Goal: Complete application form: Complete application form

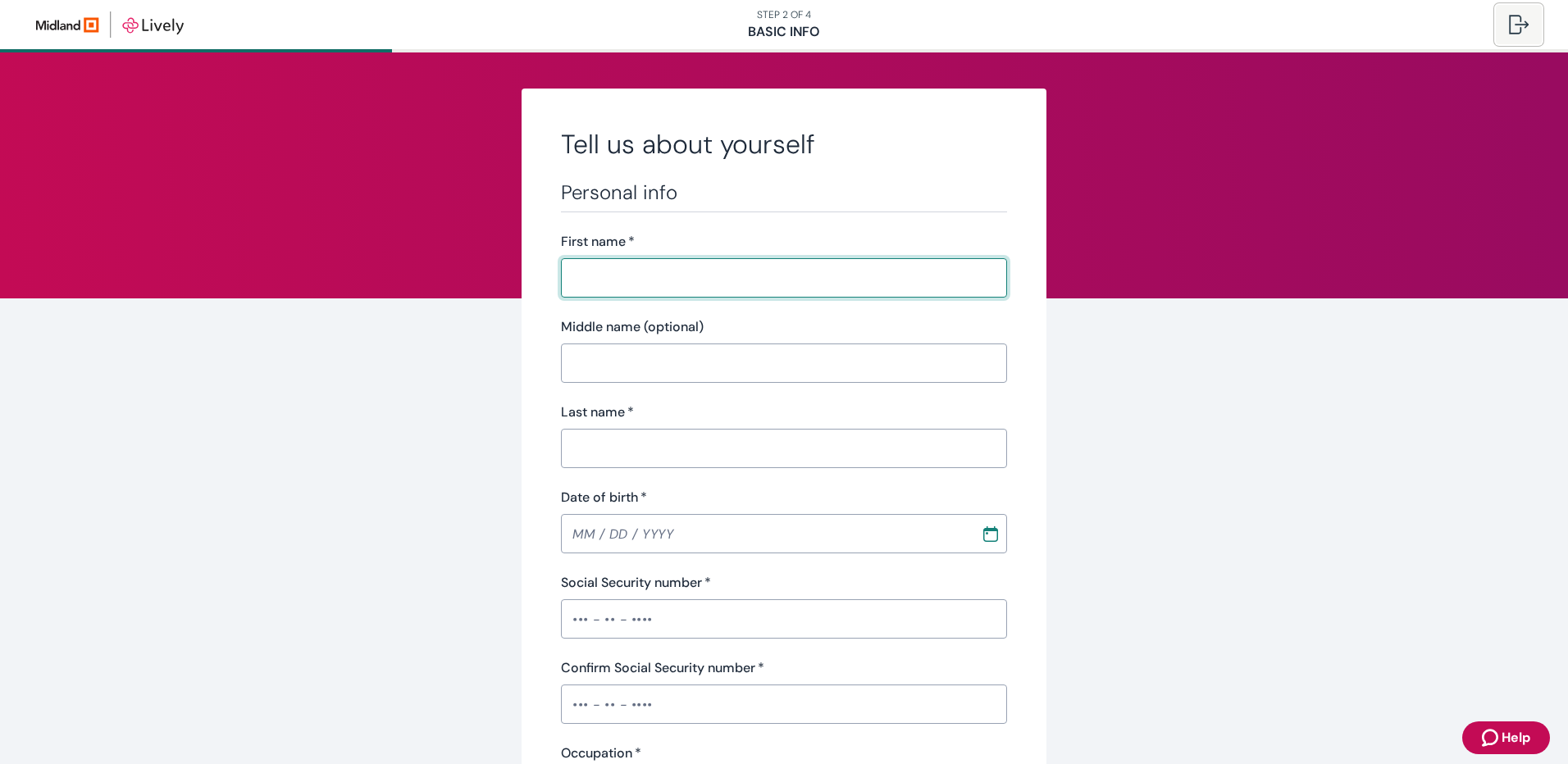
click at [1519, 25] on div at bounding box center [1519, 25] width 19 height 19
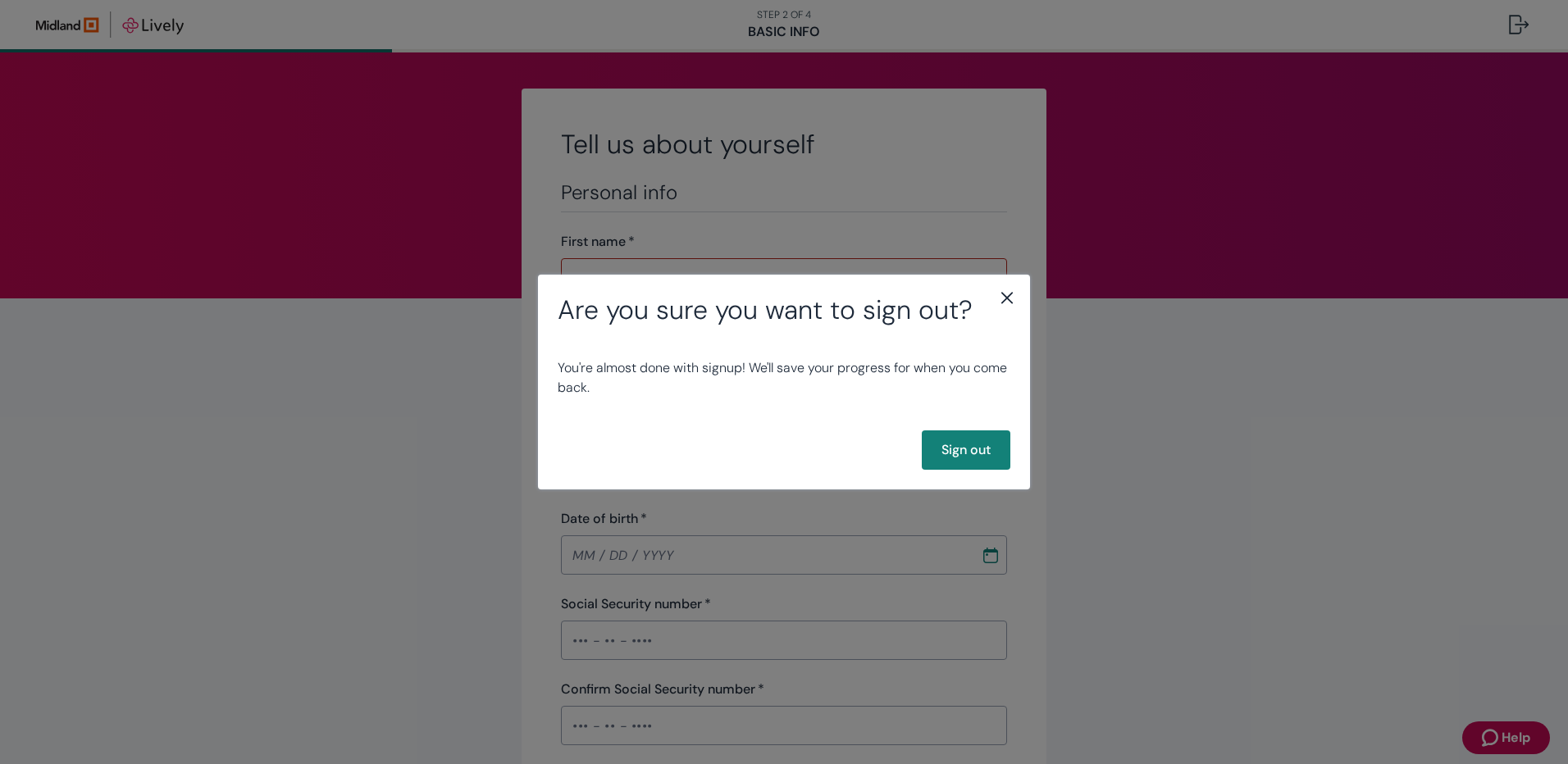
click at [1007, 294] on icon "close" at bounding box center [1007, 298] width 19 height 19
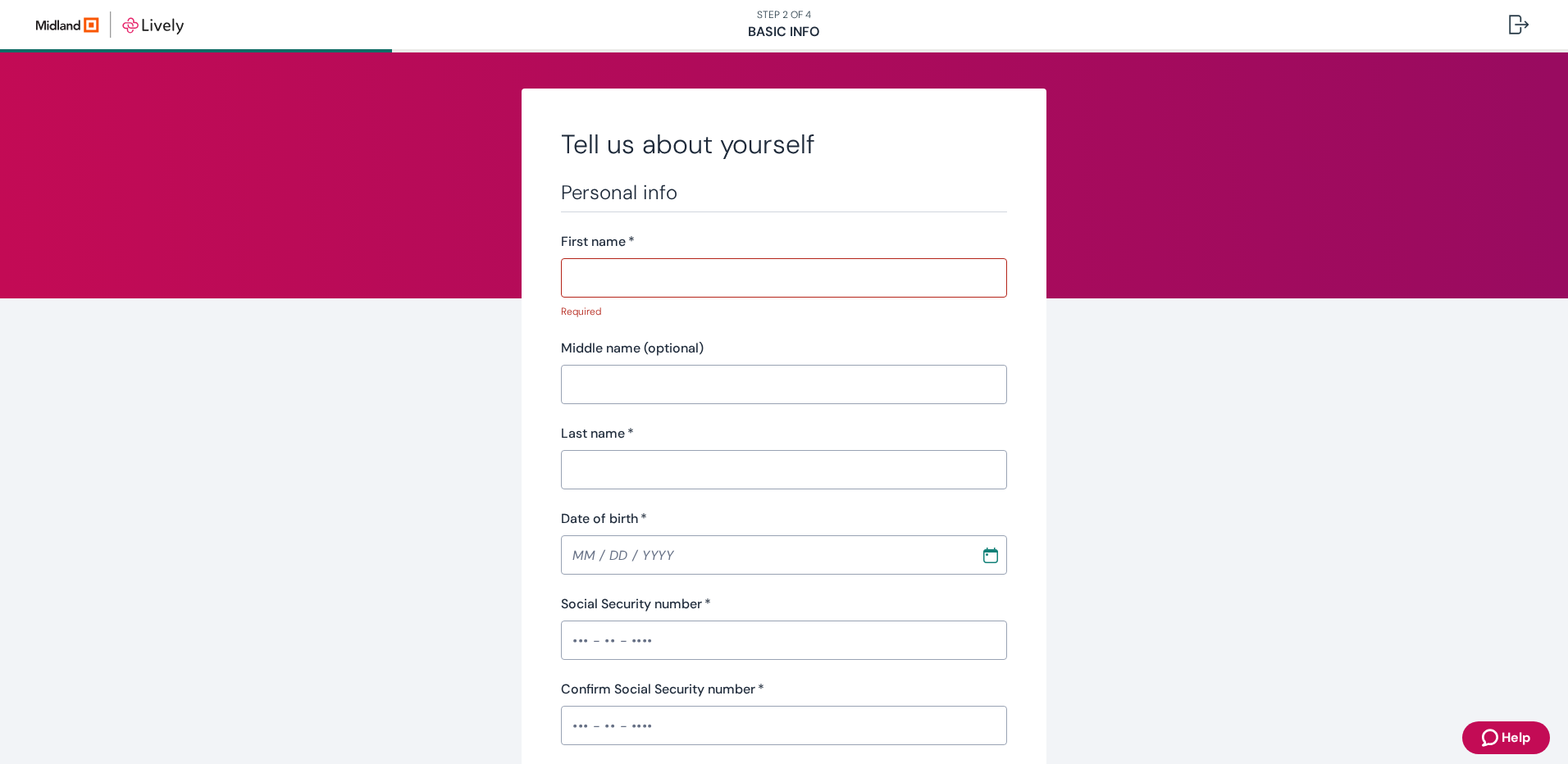
click at [662, 284] on input "First name   *" at bounding box center [784, 277] width 446 height 32
type input "[PERSON_NAME]"
type input "[DATE]"
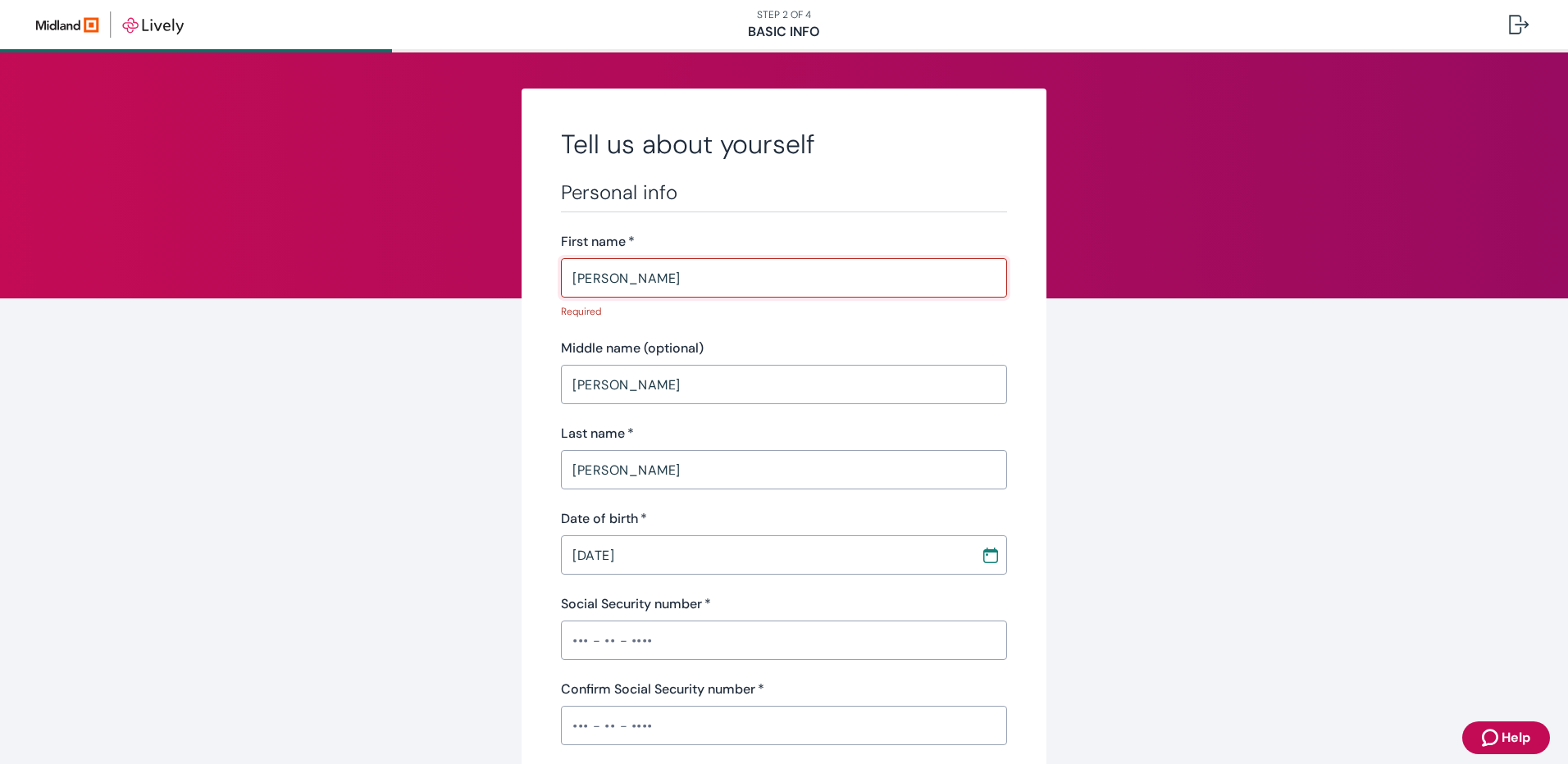
type input "•••-•"
type input "Effingham Equity"
type input "50,000.00"
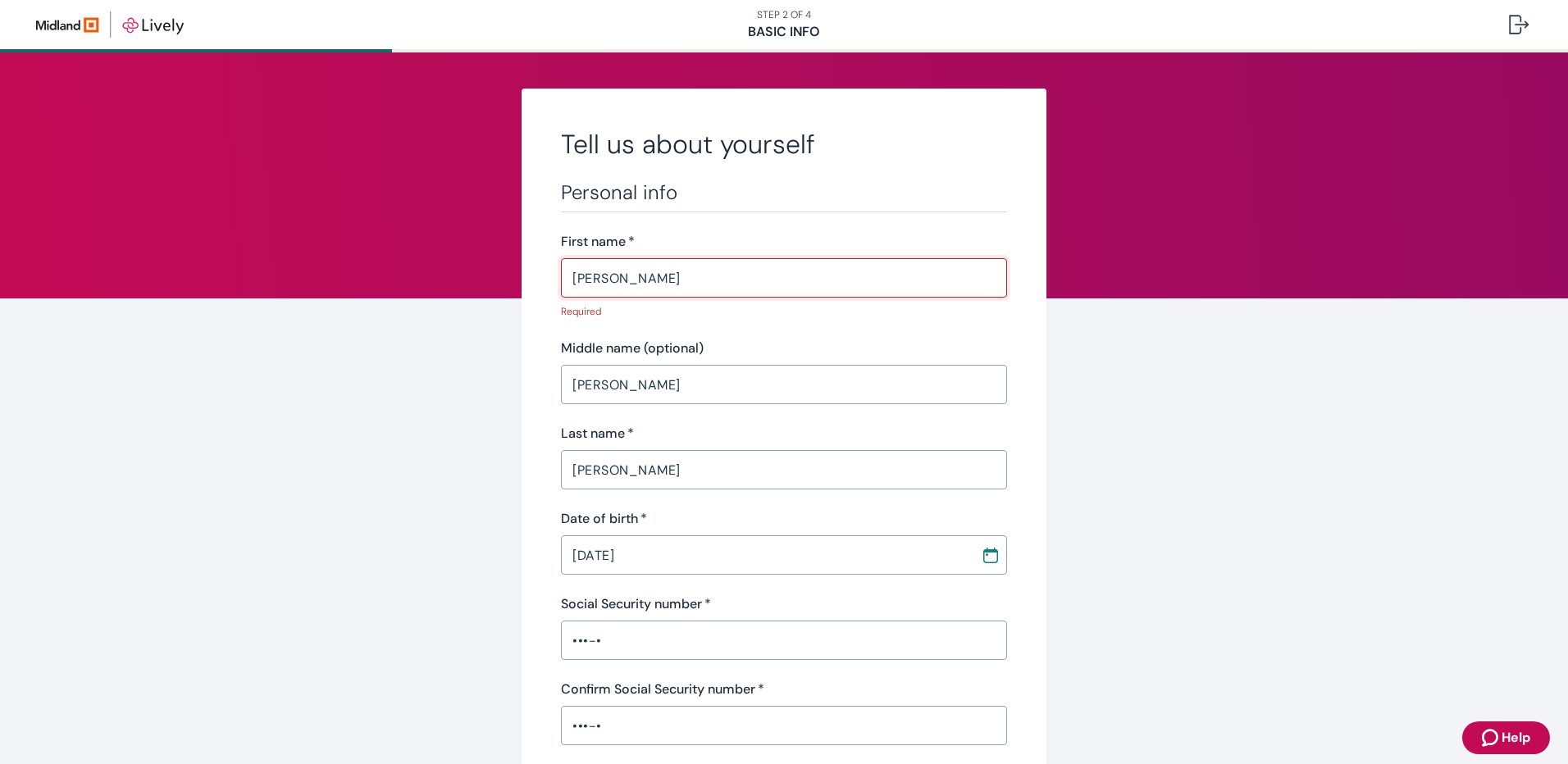
type input "[PHONE_NUMBER]"
type input "[STREET_ADDRESS][PERSON_NAME]"
type input "[GEOGRAPHIC_DATA]"
type input "IL"
type input "62881"
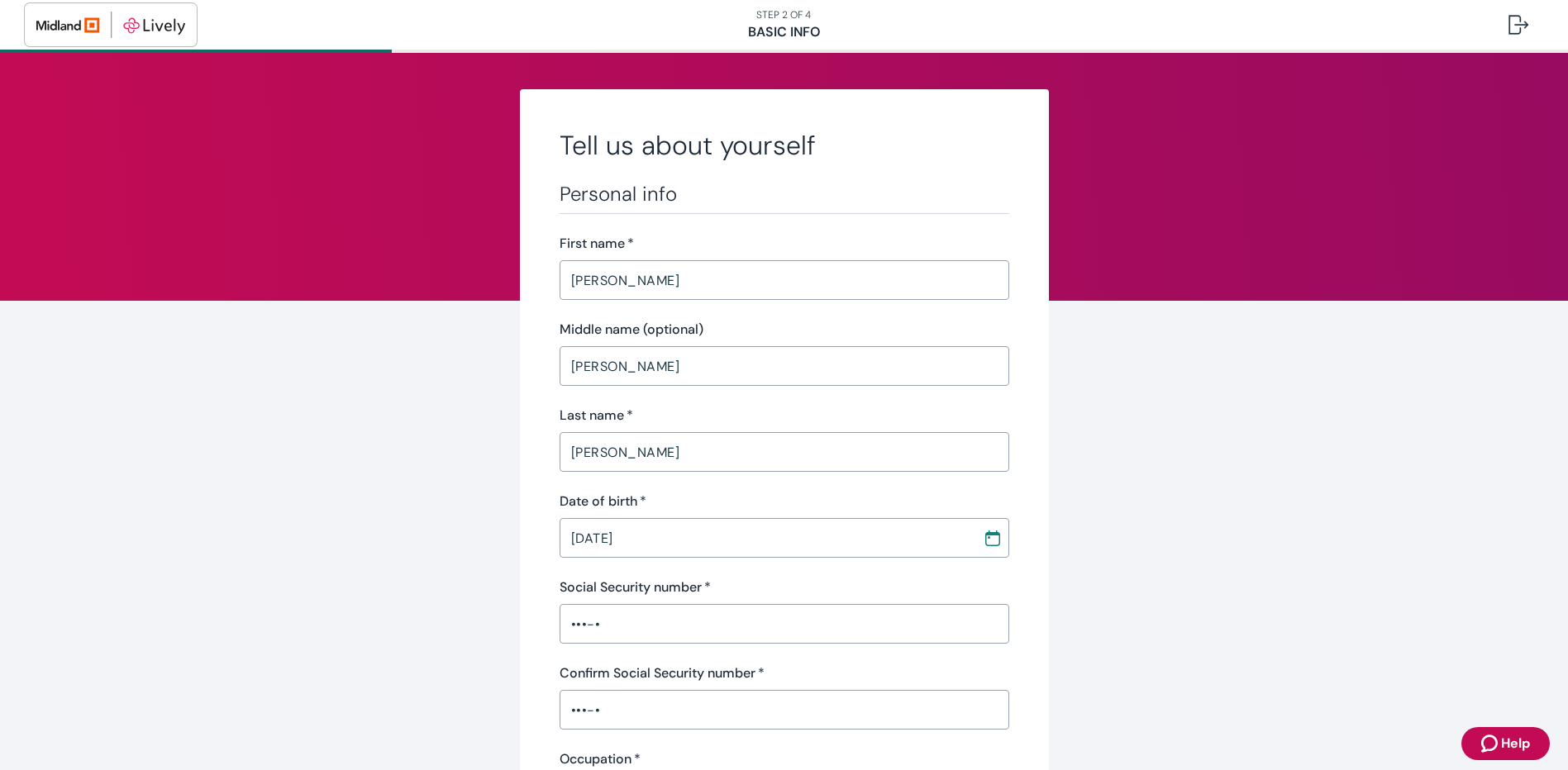
click at [154, 26] on img "button" at bounding box center [111, 25] width 149 height 27
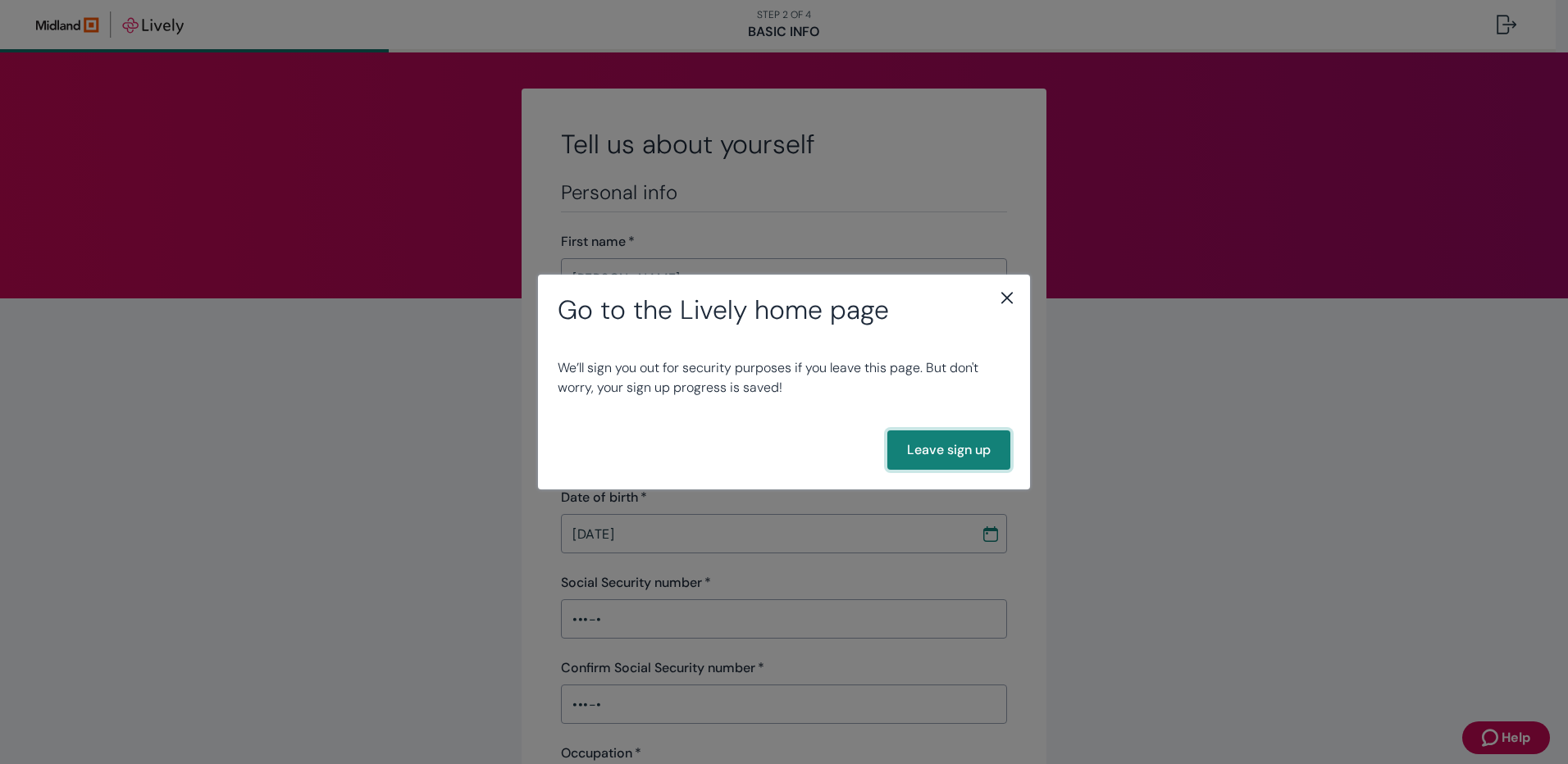
click at [981, 447] on button "Leave sign up" at bounding box center [949, 450] width 123 height 40
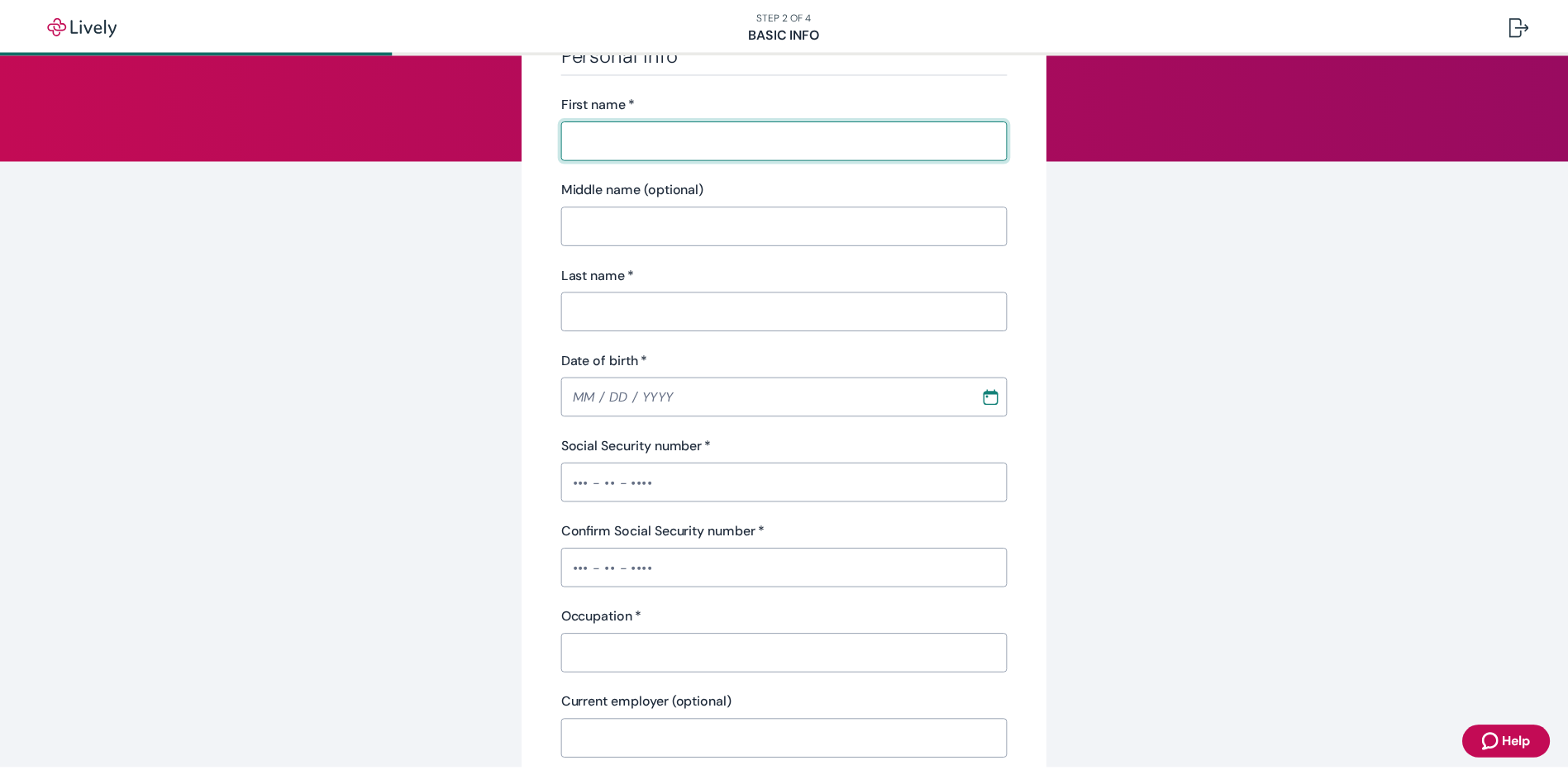
scroll to position [166, 0]
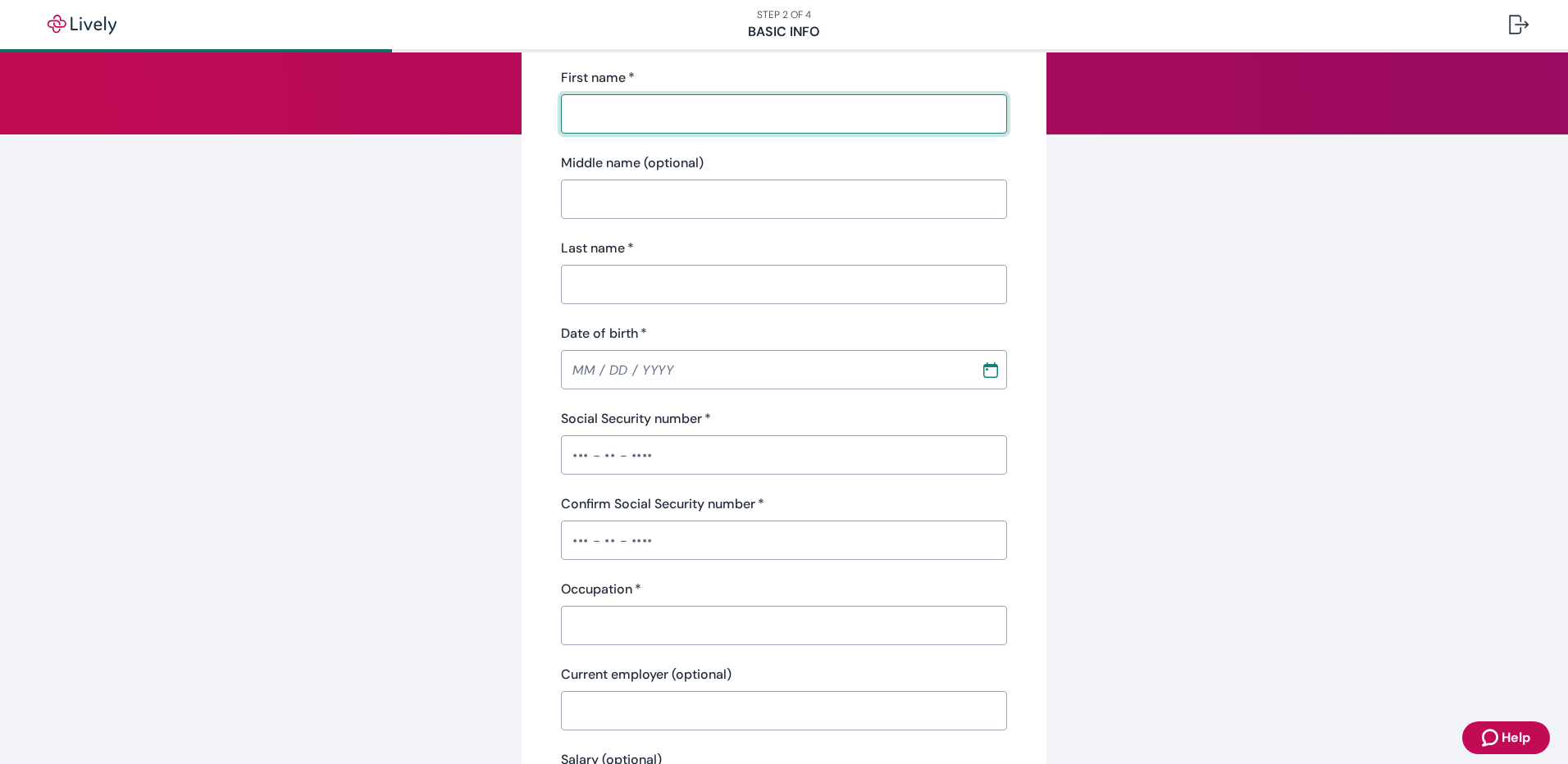
click at [638, 107] on input "First name   *" at bounding box center [784, 113] width 446 height 32
type input "Andrew"
type input "David"
type input "Hartley"
type input "(618) 339-2837"
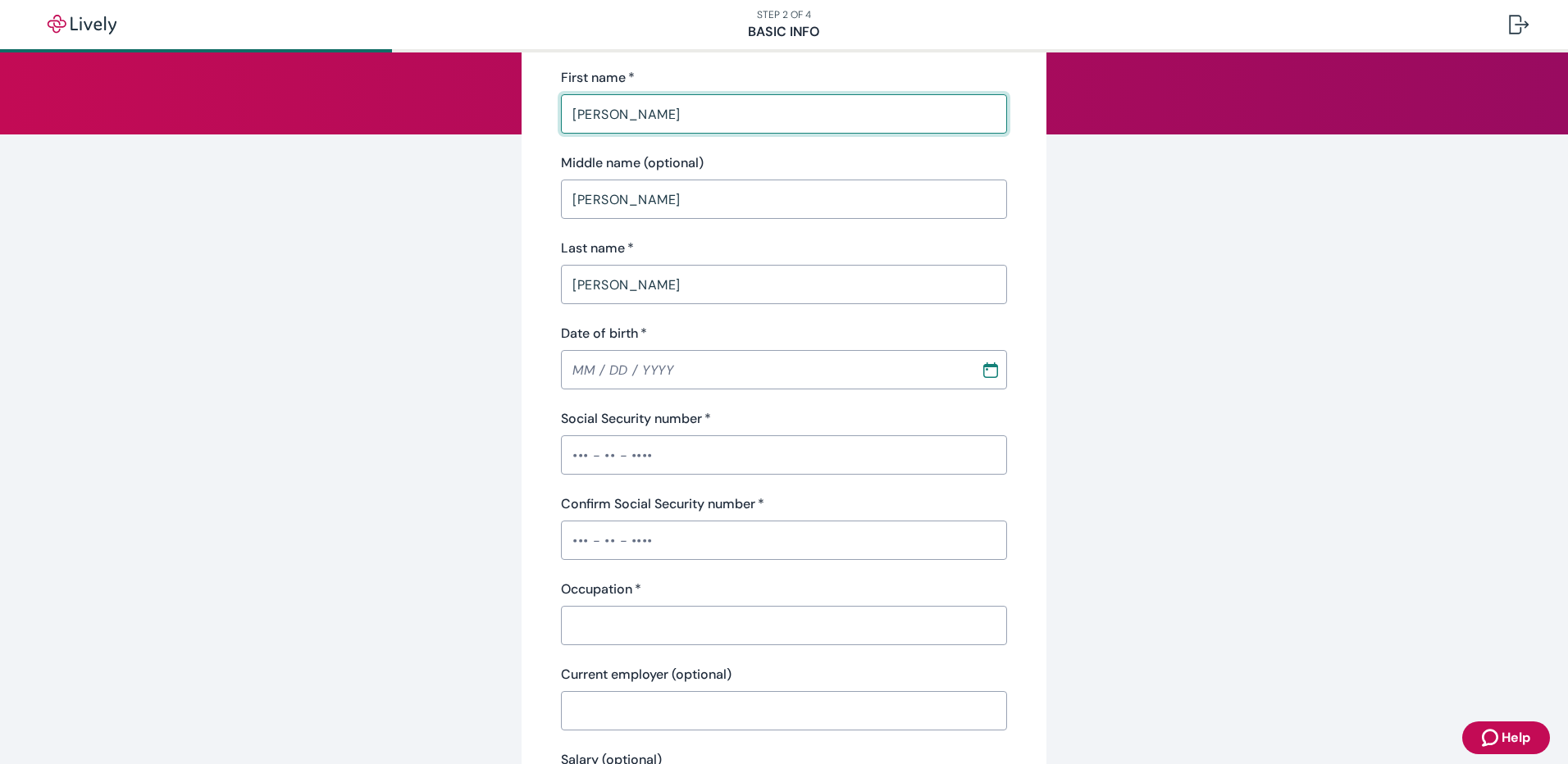
type input "1023 North Rotan Street"
type input "[GEOGRAPHIC_DATA]"
type input "IL"
type input "62881"
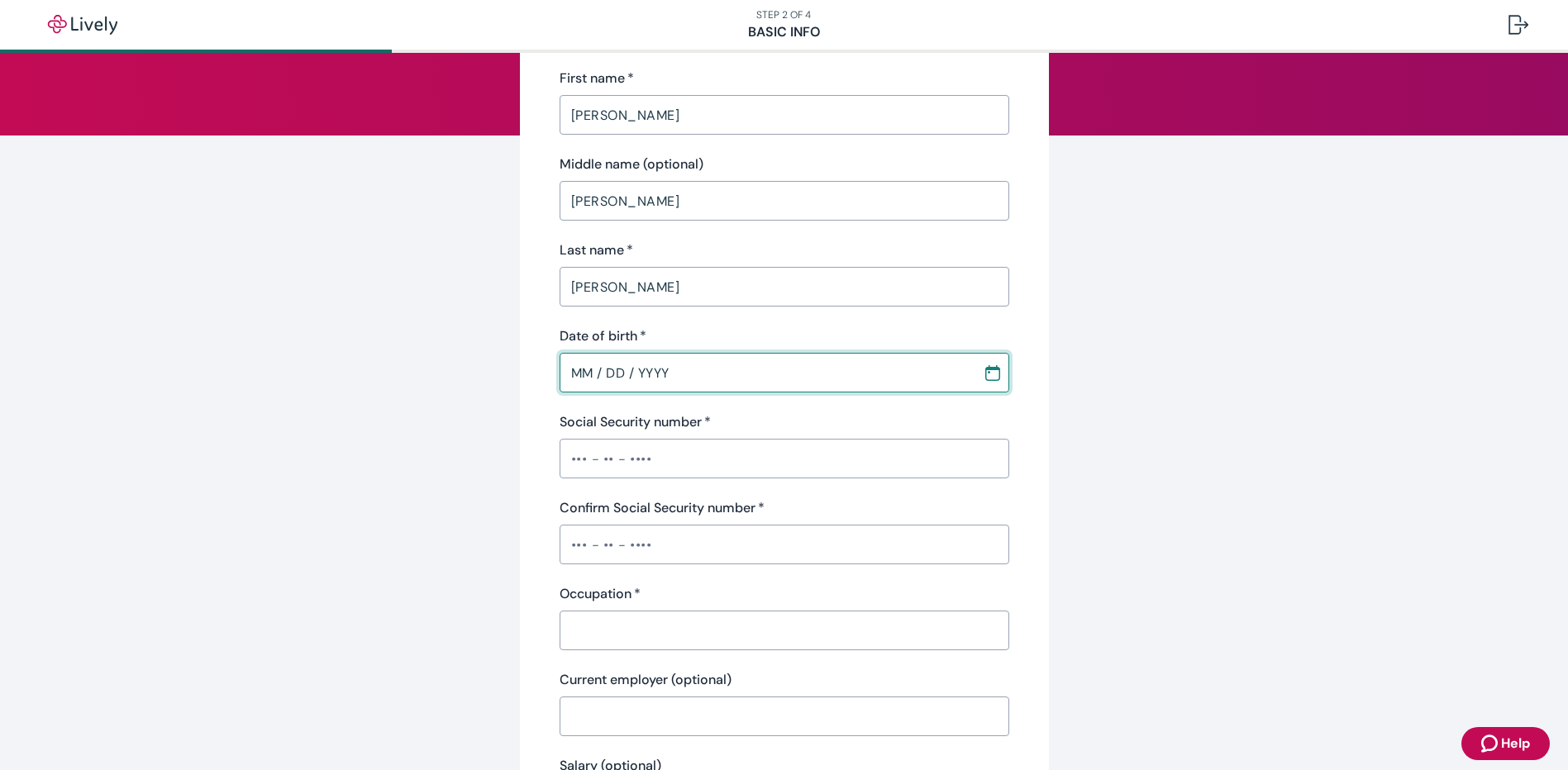
click at [583, 367] on input "MM / DD / YYYY" at bounding box center [765, 372] width 412 height 33
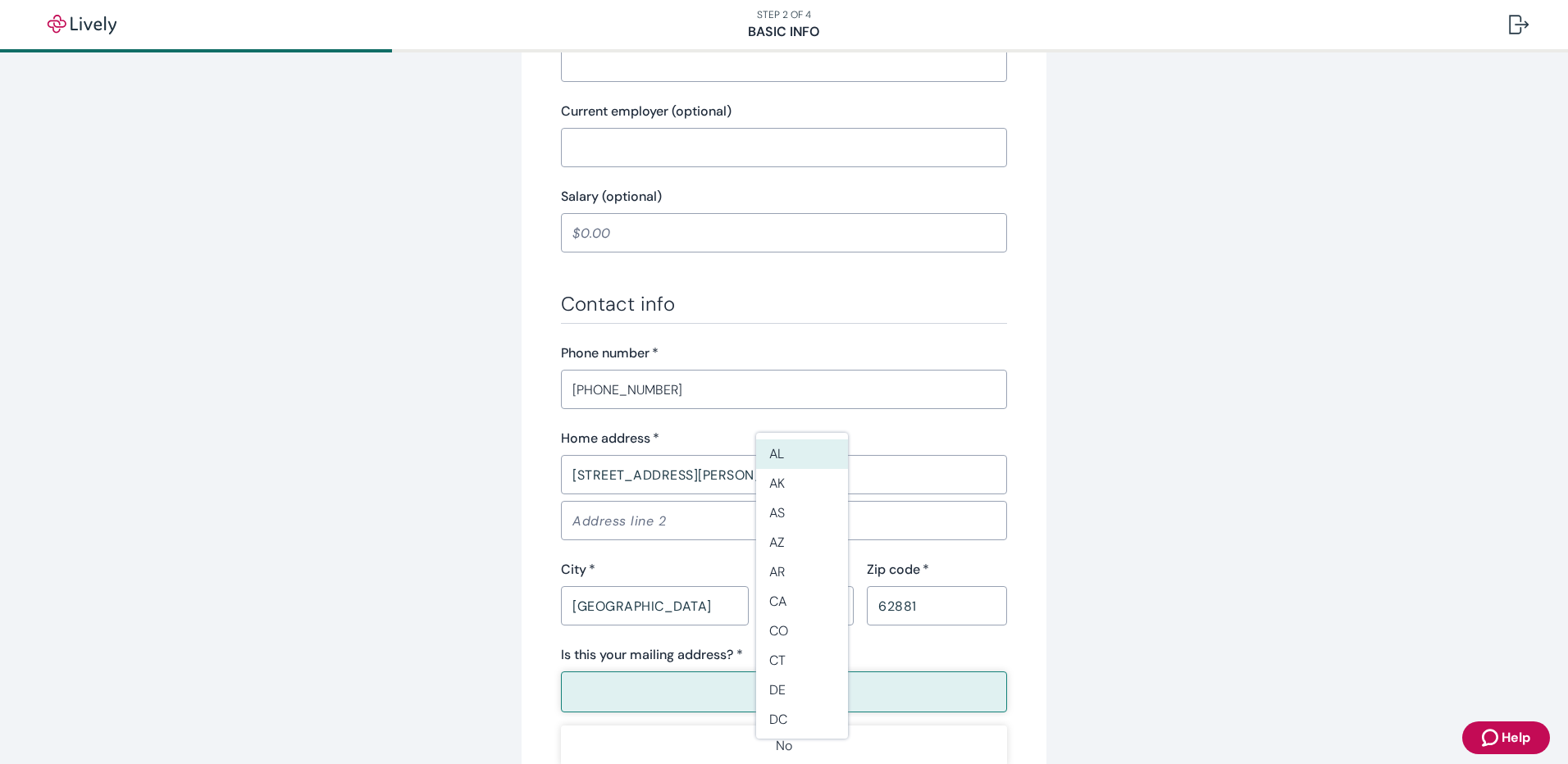
scroll to position [933, 0]
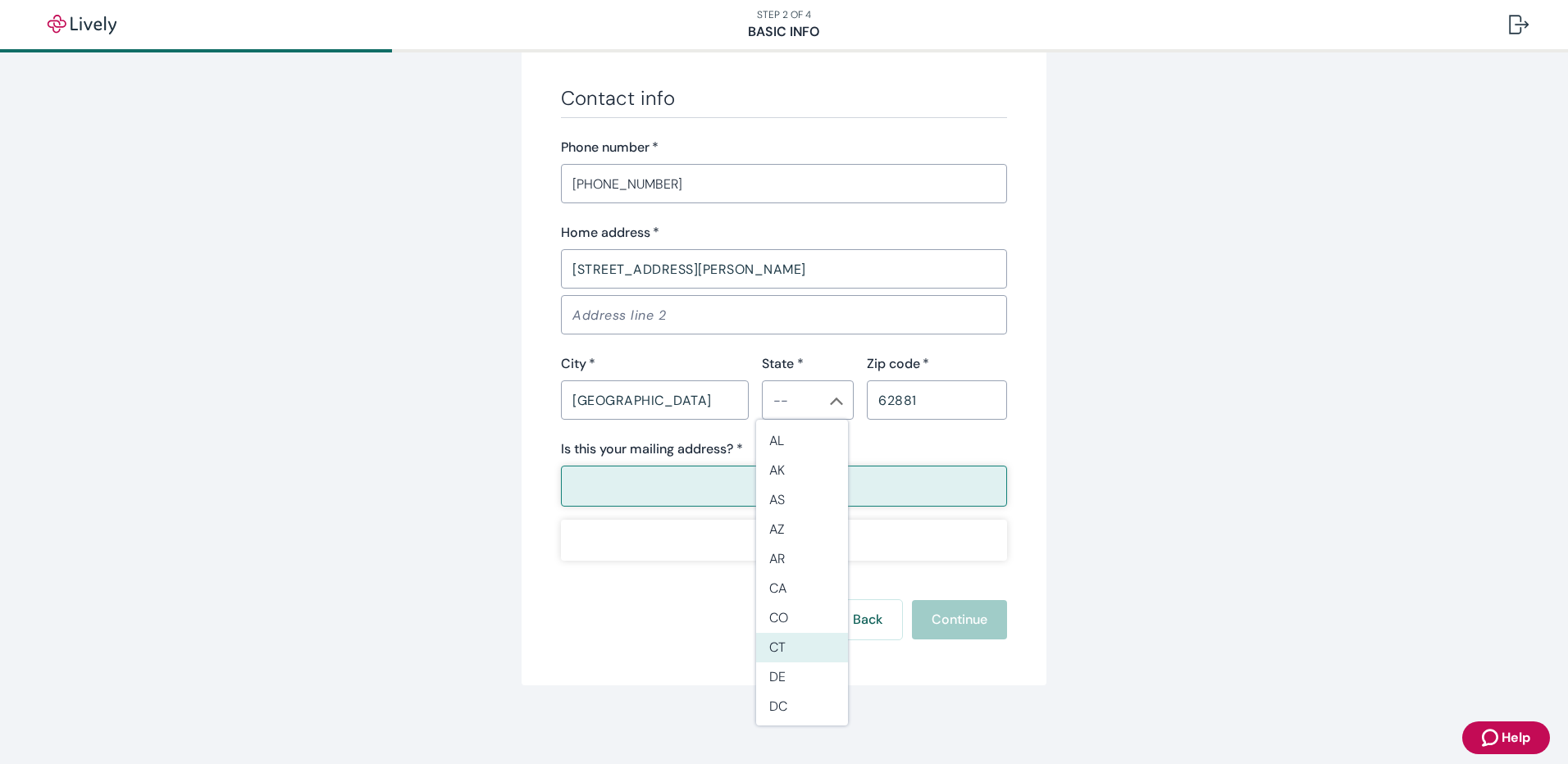
type input "02 / 01 / 1984"
click at [615, 477] on button "Yes" at bounding box center [784, 486] width 446 height 41
click at [784, 510] on li "IL" at bounding box center [802, 503] width 92 height 30
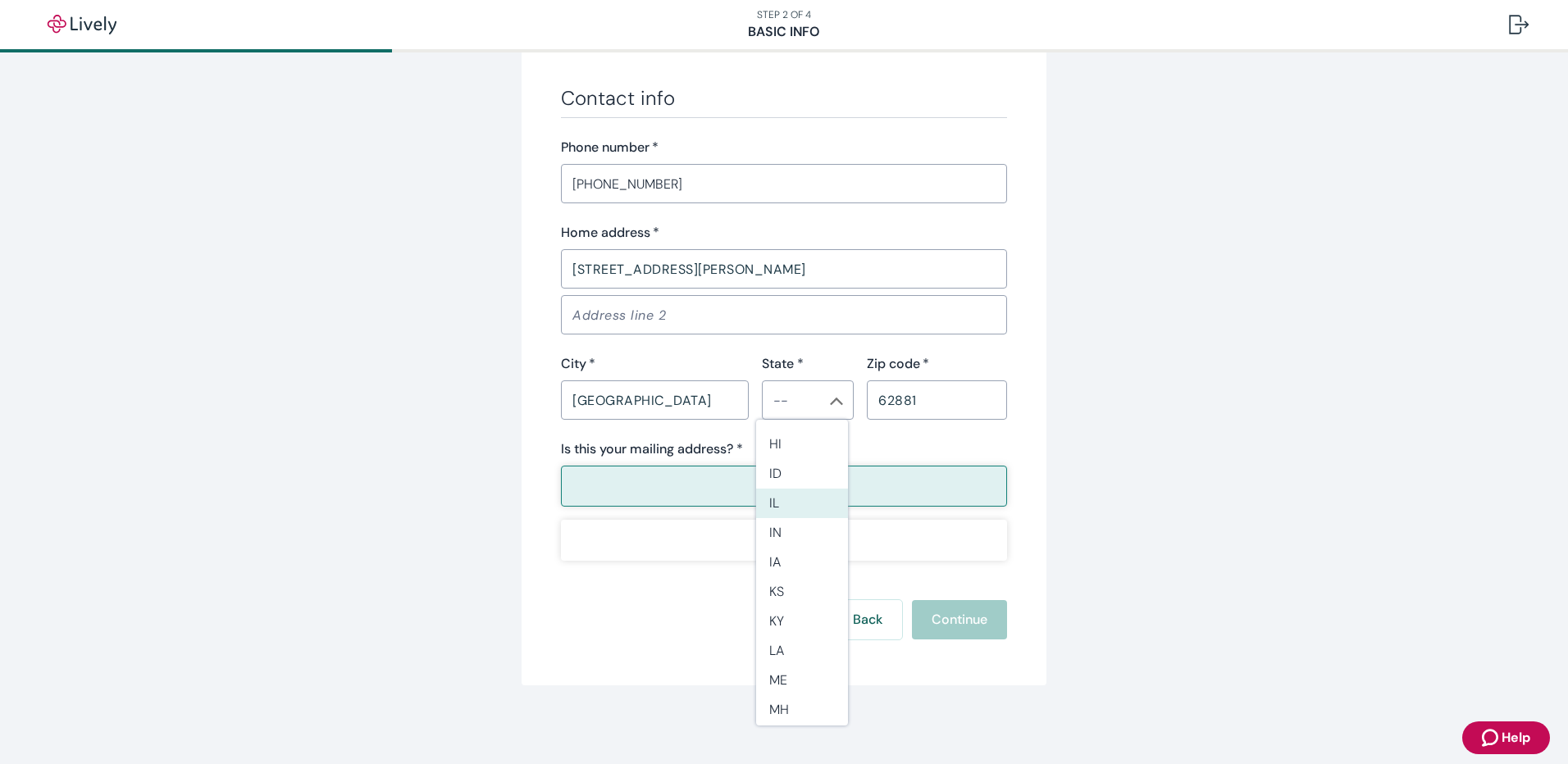
type input "IL"
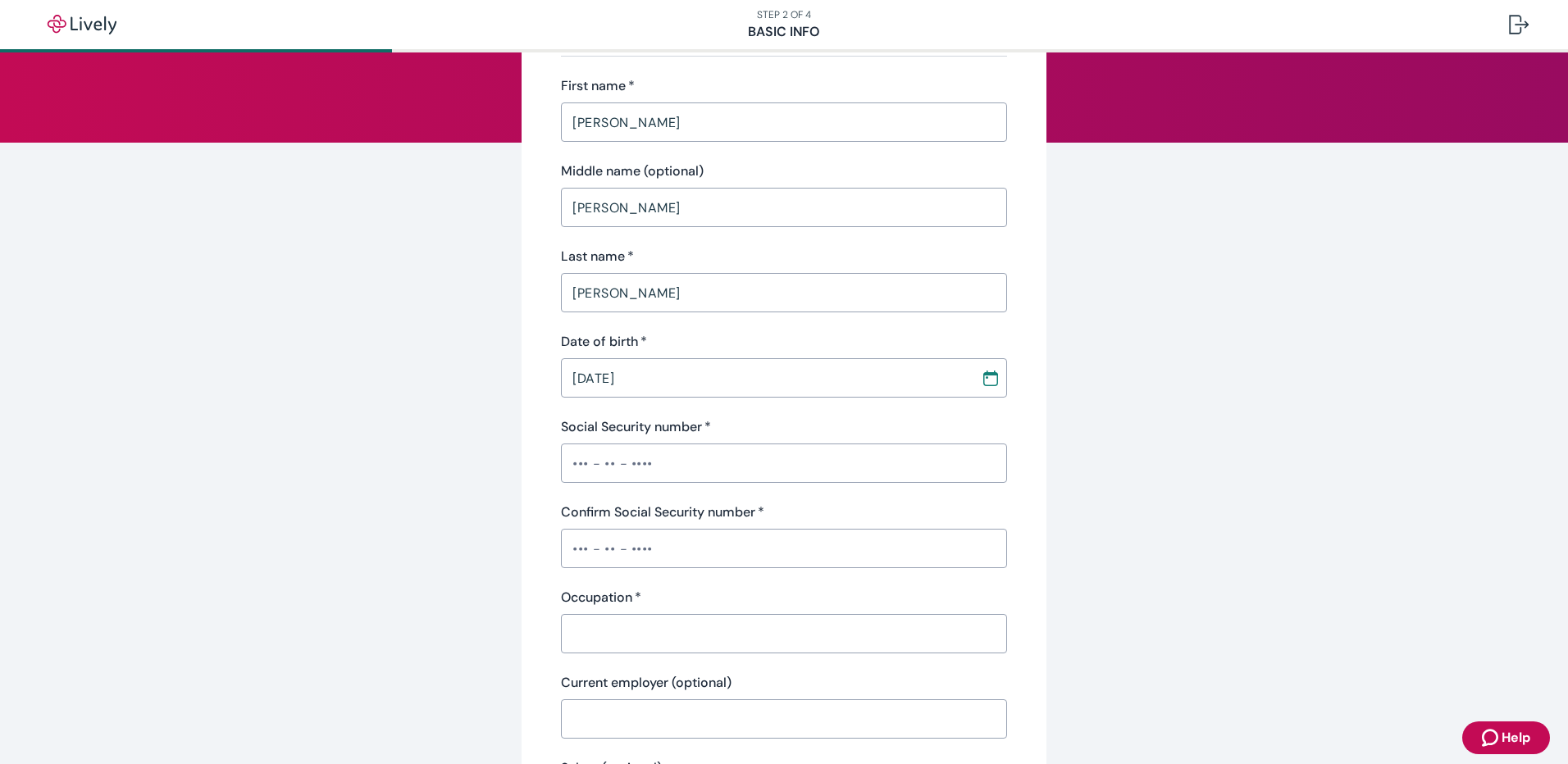
scroll to position [195, 0]
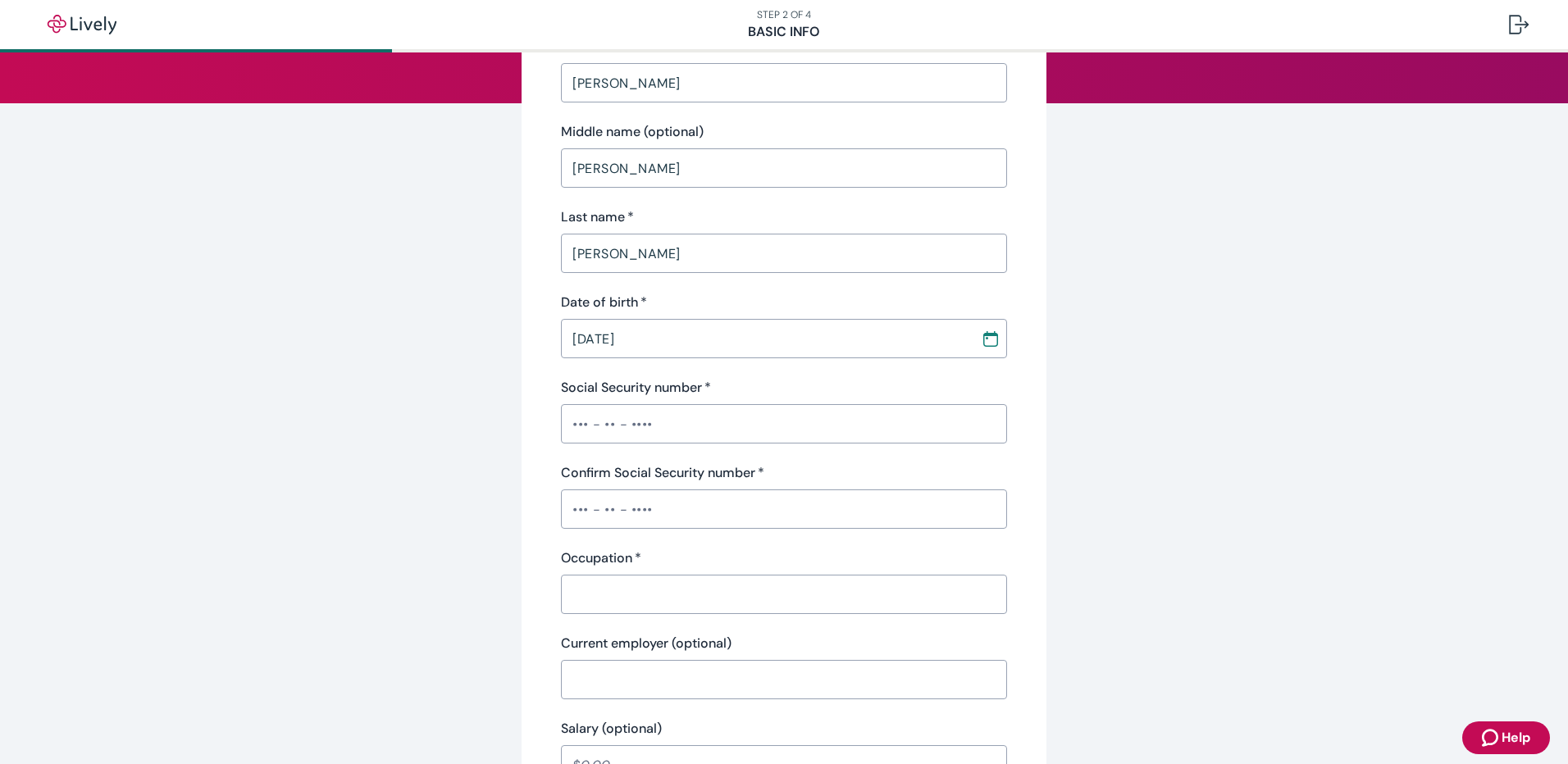
click at [574, 429] on input "Social Security number   *" at bounding box center [784, 423] width 446 height 32
type input "•••-•"
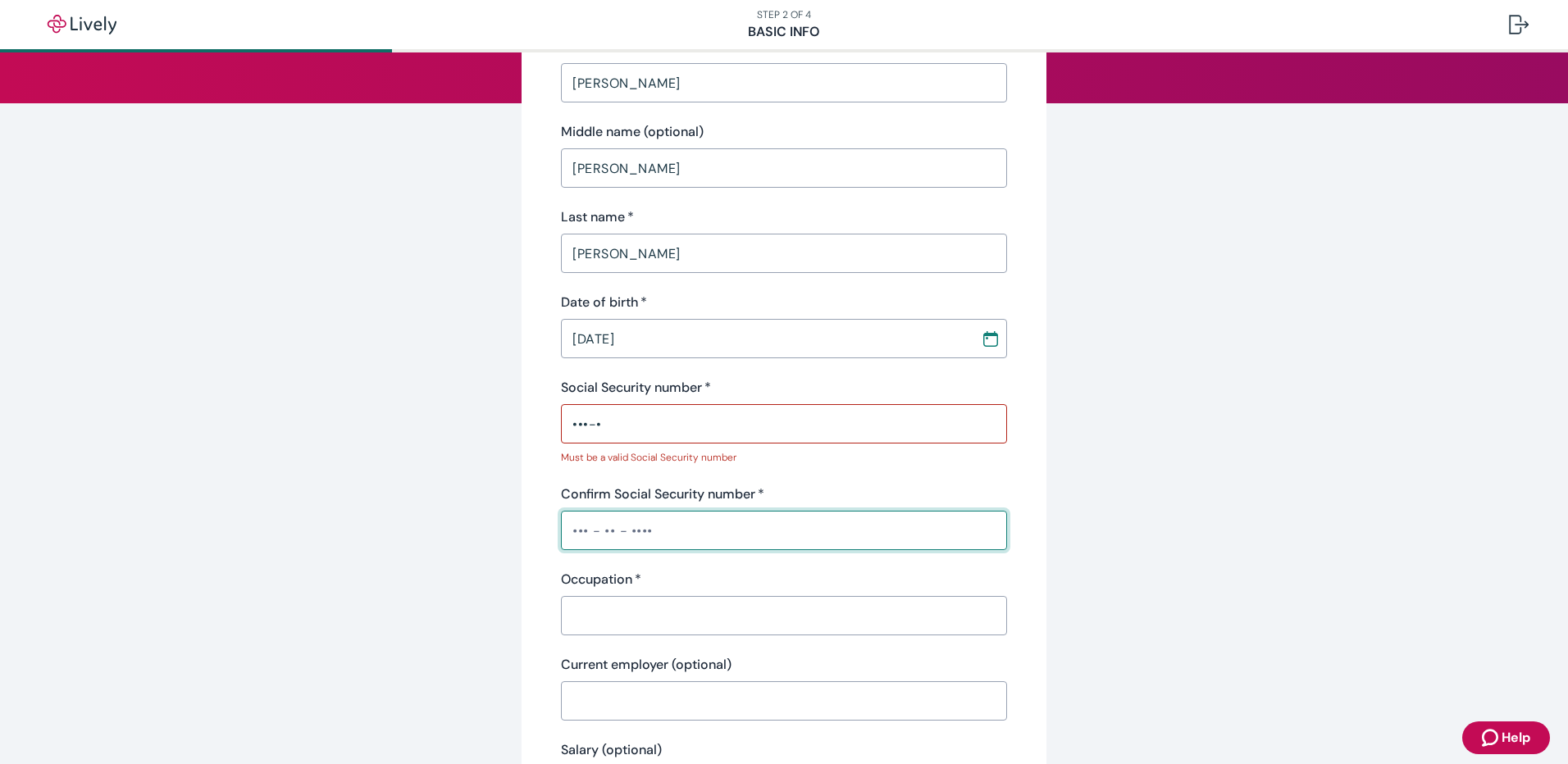
click at [574, 508] on div "Confirm Social Security number   * ​" at bounding box center [784, 517] width 446 height 66
type input "•••-•"
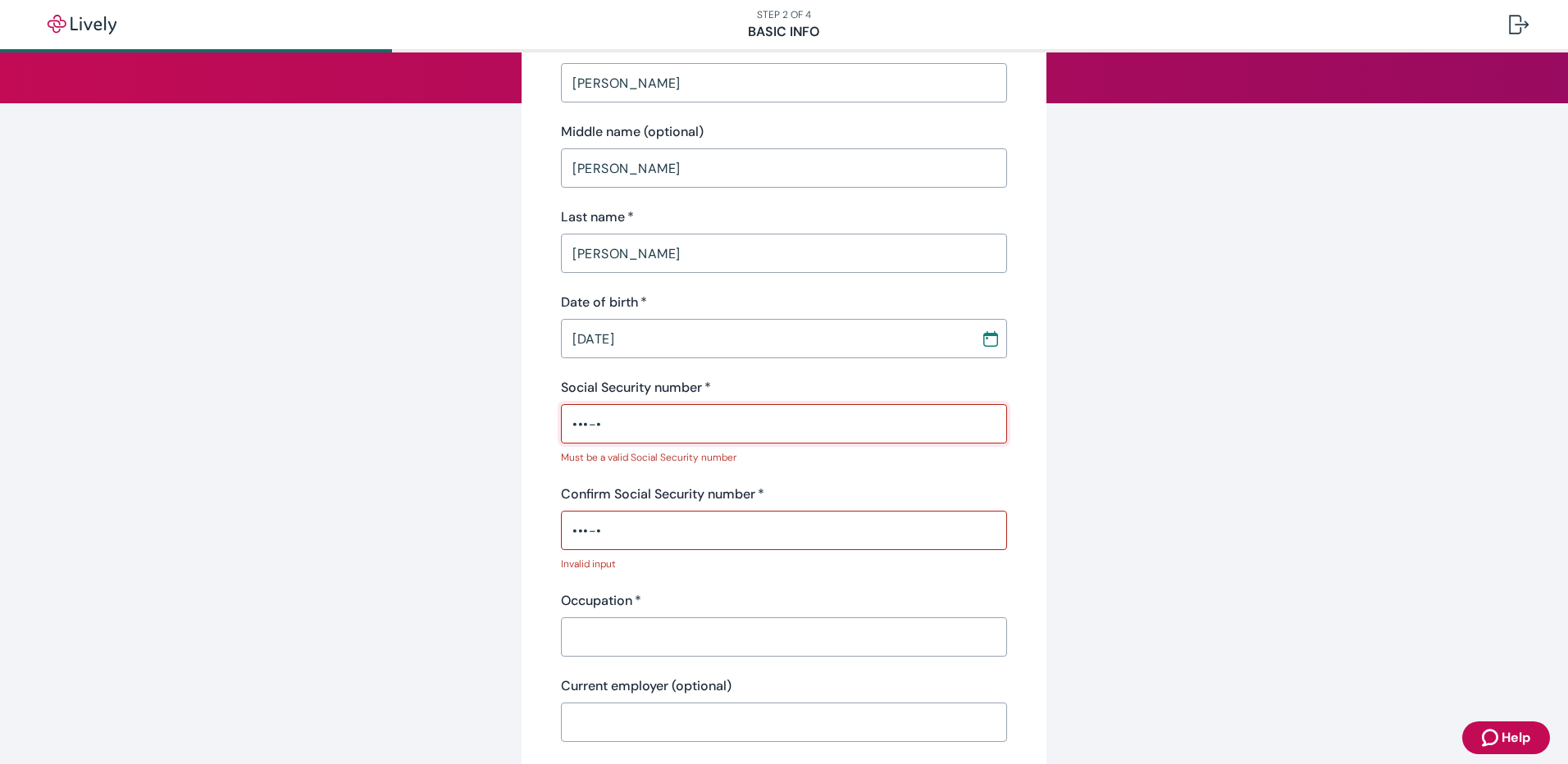
drag, startPoint x: 614, startPoint y: 425, endPoint x: 525, endPoint y: 423, distance: 89.0
click at [525, 423] on div "Tell us about yourself Personal info First name   * Andrew ​ Middle name (optio…" at bounding box center [784, 680] width 525 height 1573
type input "•"
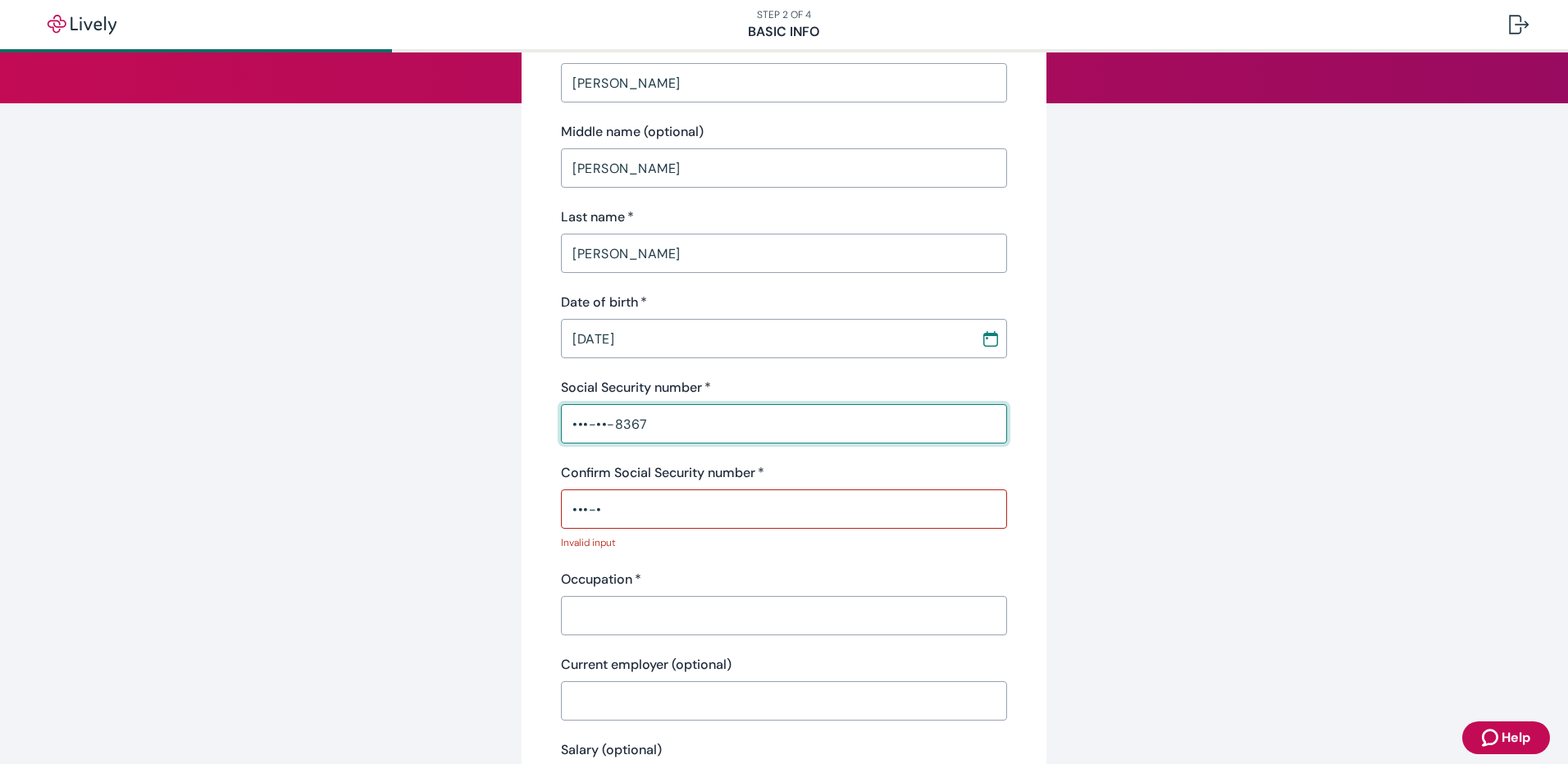
type input "•••-••-8367"
drag, startPoint x: 617, startPoint y: 508, endPoint x: 538, endPoint y: 486, distance: 82.0
click at [539, 496] on div "Tell us about yourself Personal info First name   * Andrew ​ Middle name (optio…" at bounding box center [784, 669] width 525 height 1551
drag, startPoint x: 684, startPoint y: 511, endPoint x: 538, endPoint y: 522, distance: 146.4
click at [538, 522] on div "Tell us about yourself Personal info First name   * Andrew ​ Middle name (optio…" at bounding box center [784, 669] width 525 height 1551
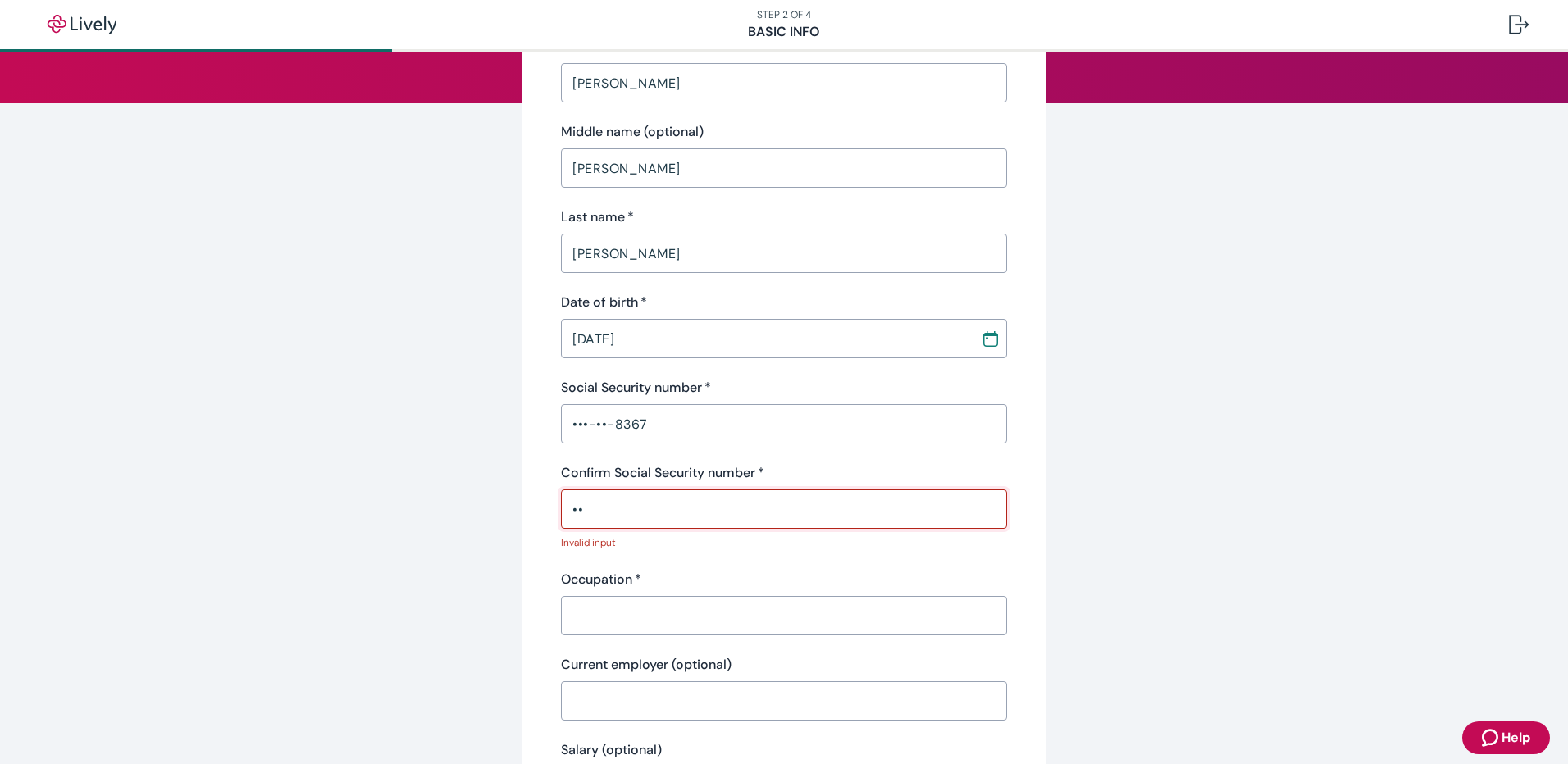
type input "•"
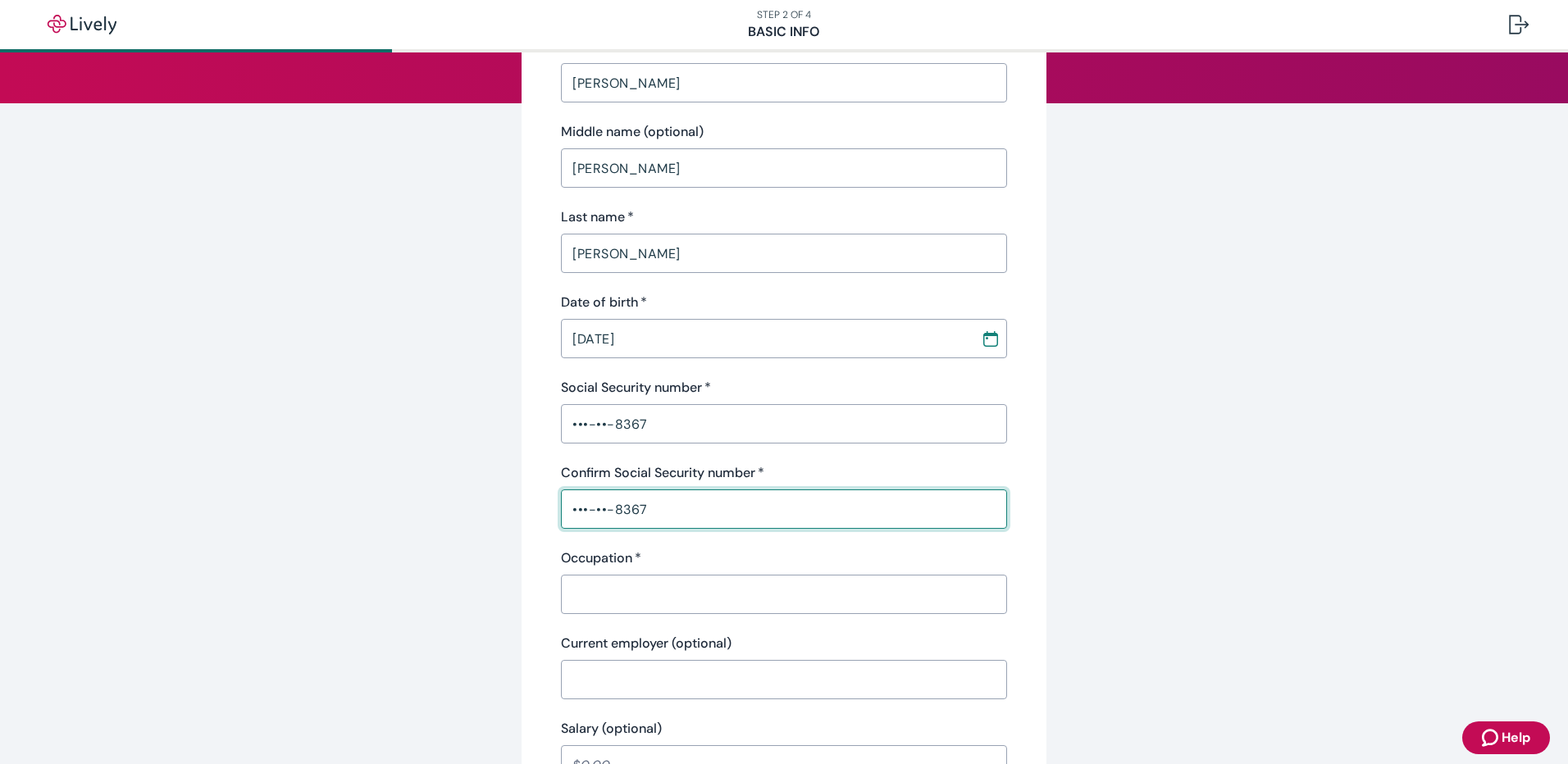
type input "•••-••-8367"
click at [506, 528] on div "Tell us about yourself Personal info First name   * Andrew ​ Middle name (optio…" at bounding box center [784, 659] width 787 height 1530
click at [638, 601] on input "Occupation   *" at bounding box center [784, 594] width 446 height 32
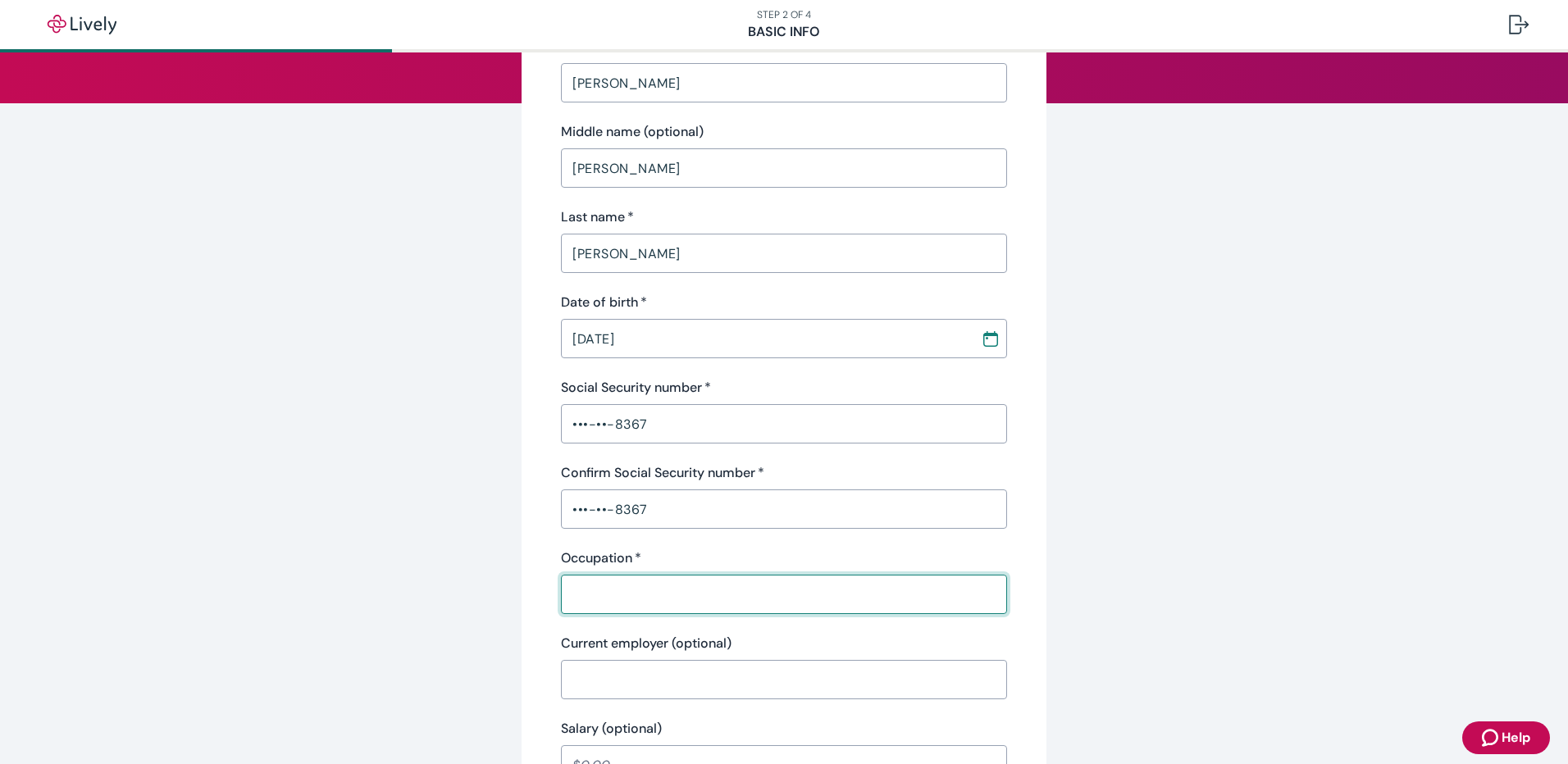
type input "Effingham Equity"
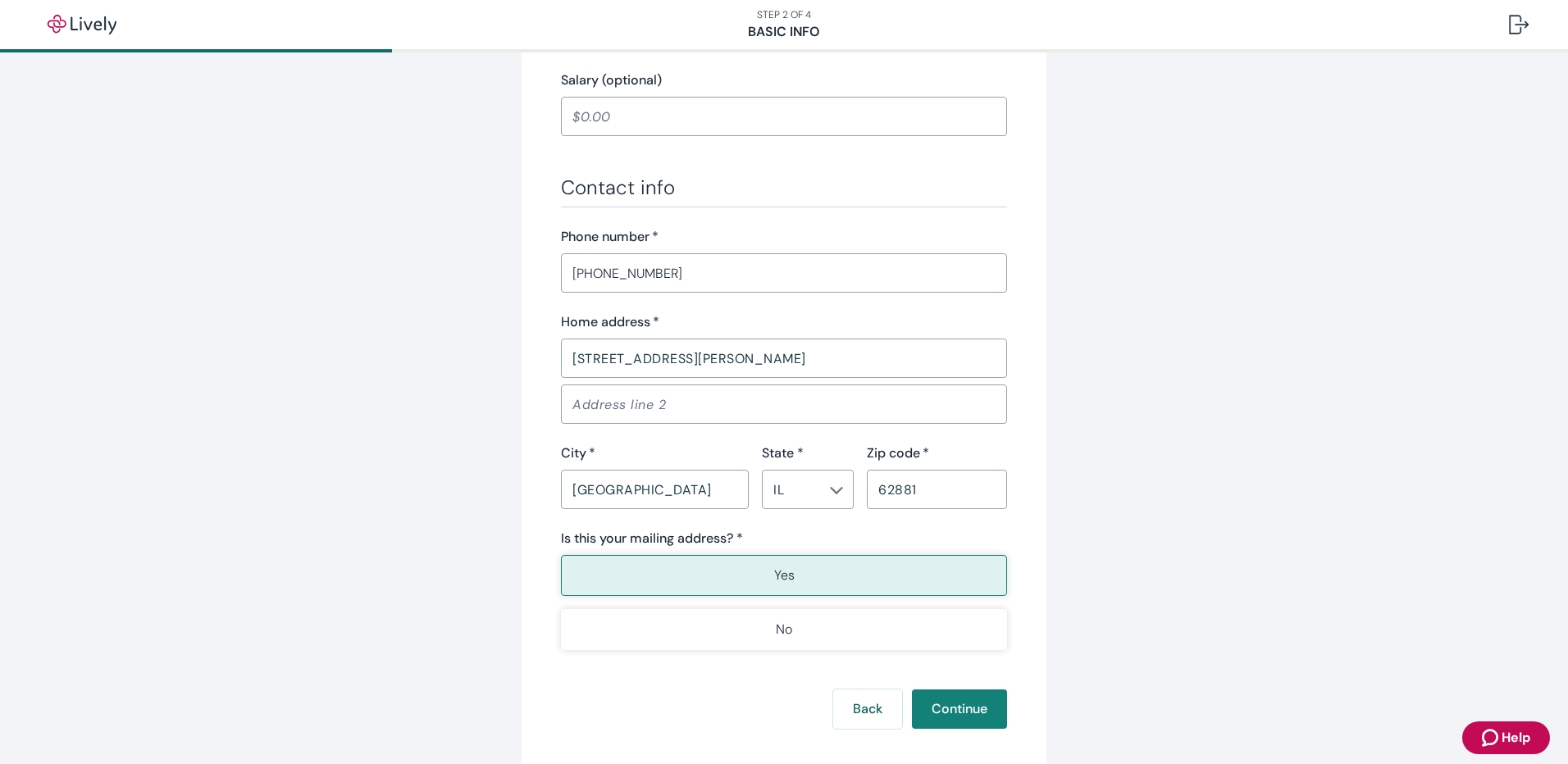
scroll to position [851, 0]
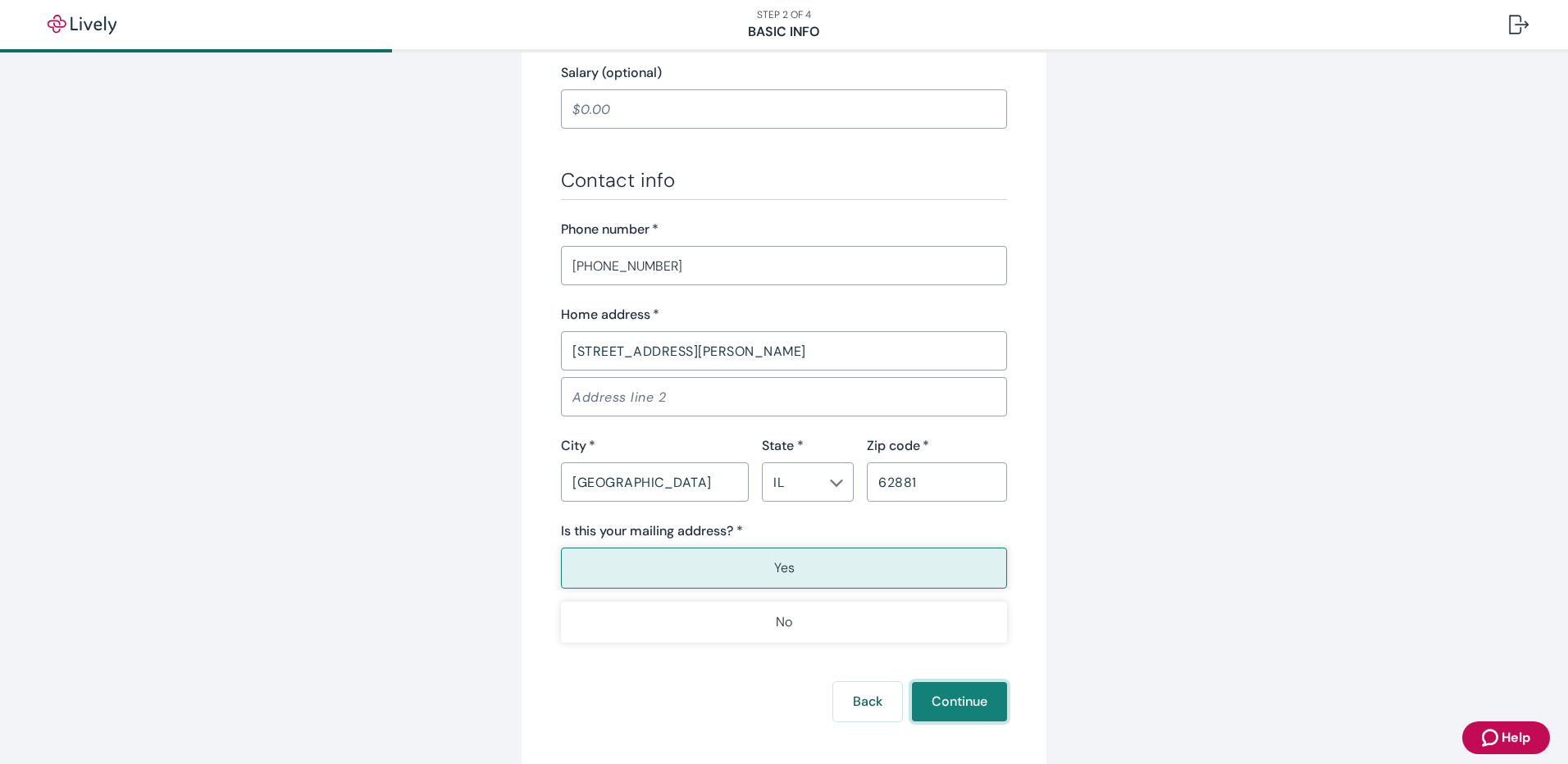
click at [946, 700] on button "Continue" at bounding box center [959, 702] width 95 height 40
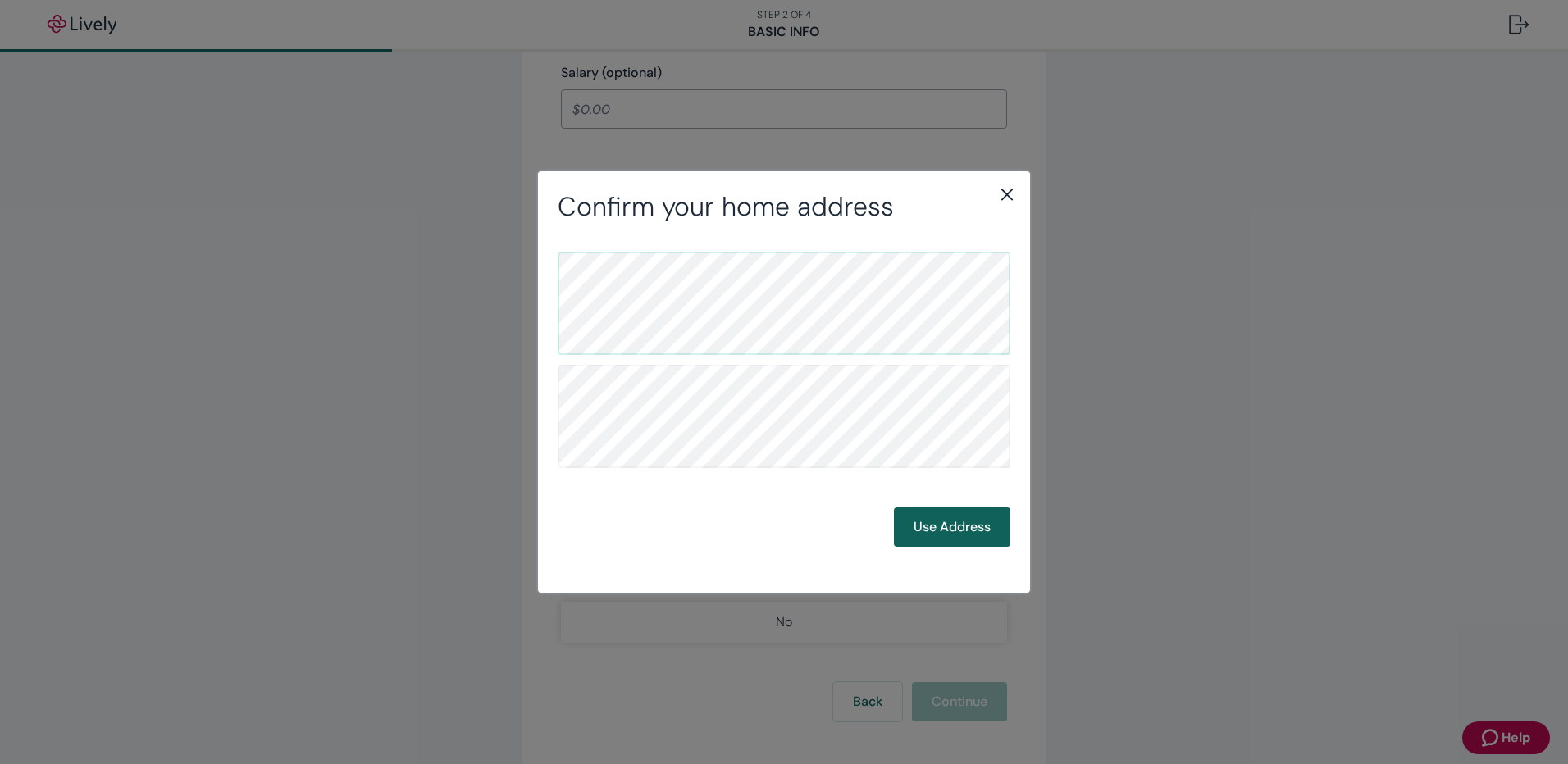
click at [936, 527] on button "Use Address" at bounding box center [952, 527] width 117 height 40
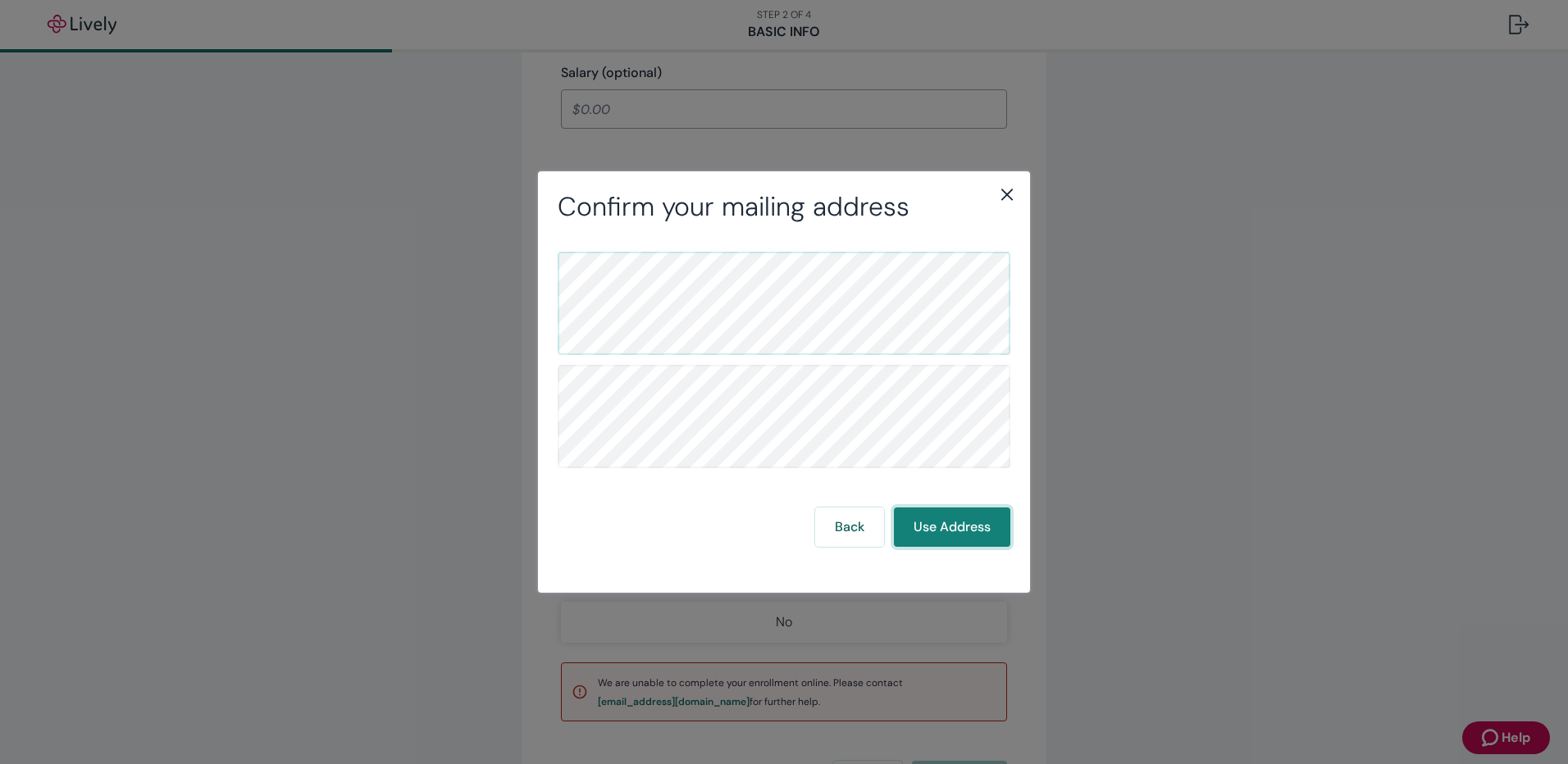
click at [938, 530] on button "Use Address" at bounding box center [952, 527] width 117 height 40
click at [1009, 191] on icon "close" at bounding box center [1007, 194] width 11 height 11
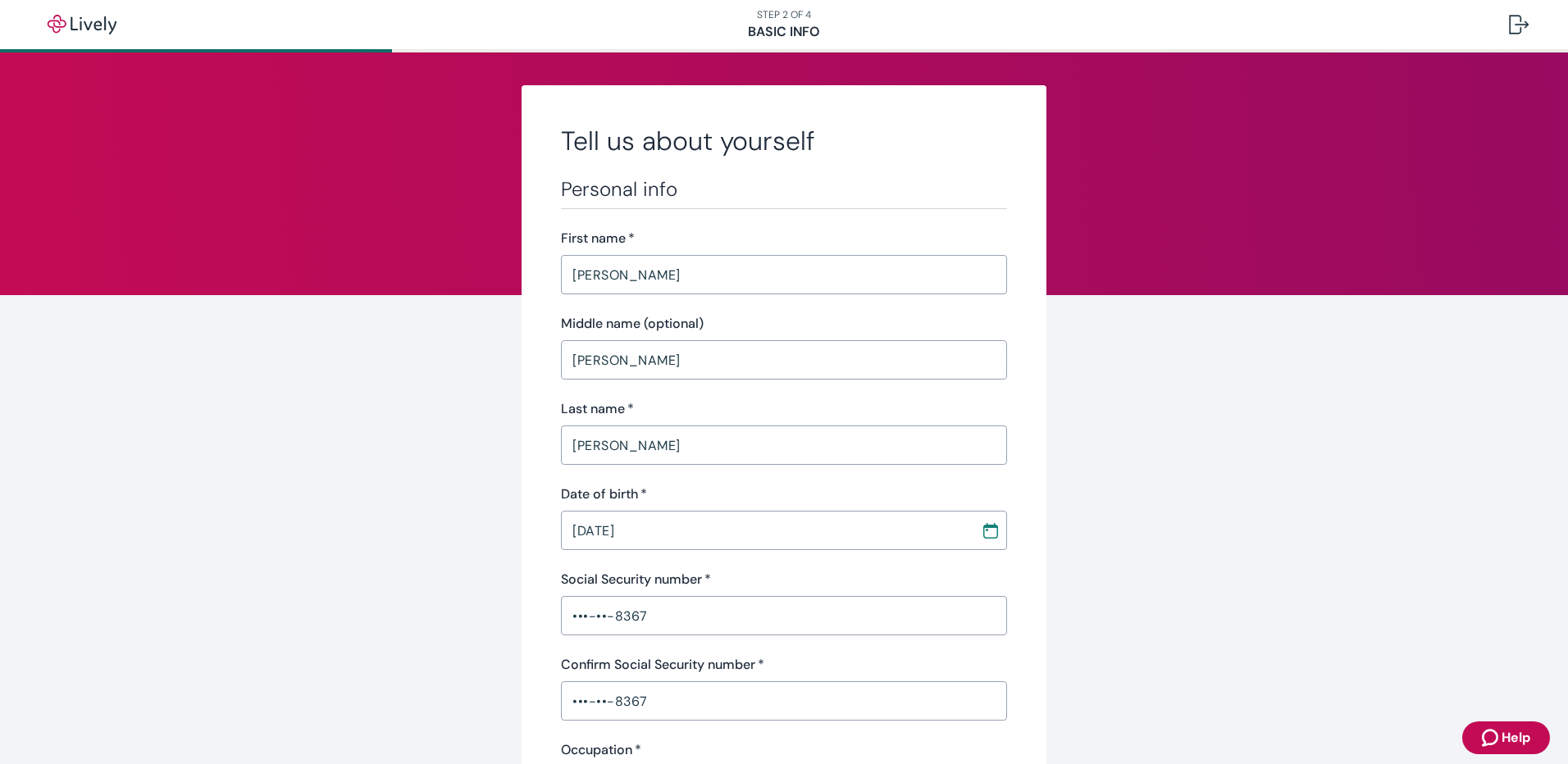
scroll to position [0, 0]
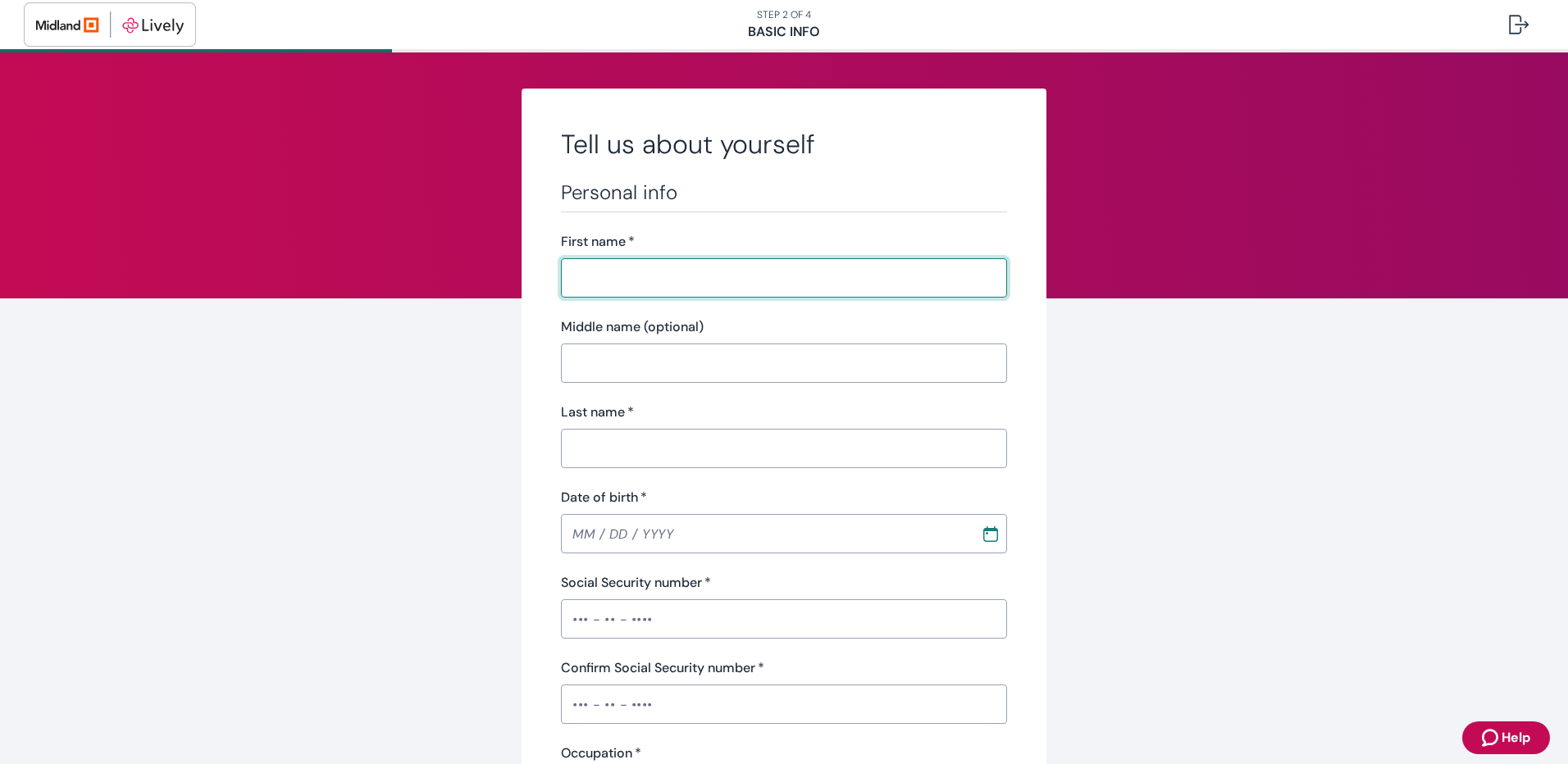
click at [57, 30] on img "button" at bounding box center [110, 25] width 148 height 26
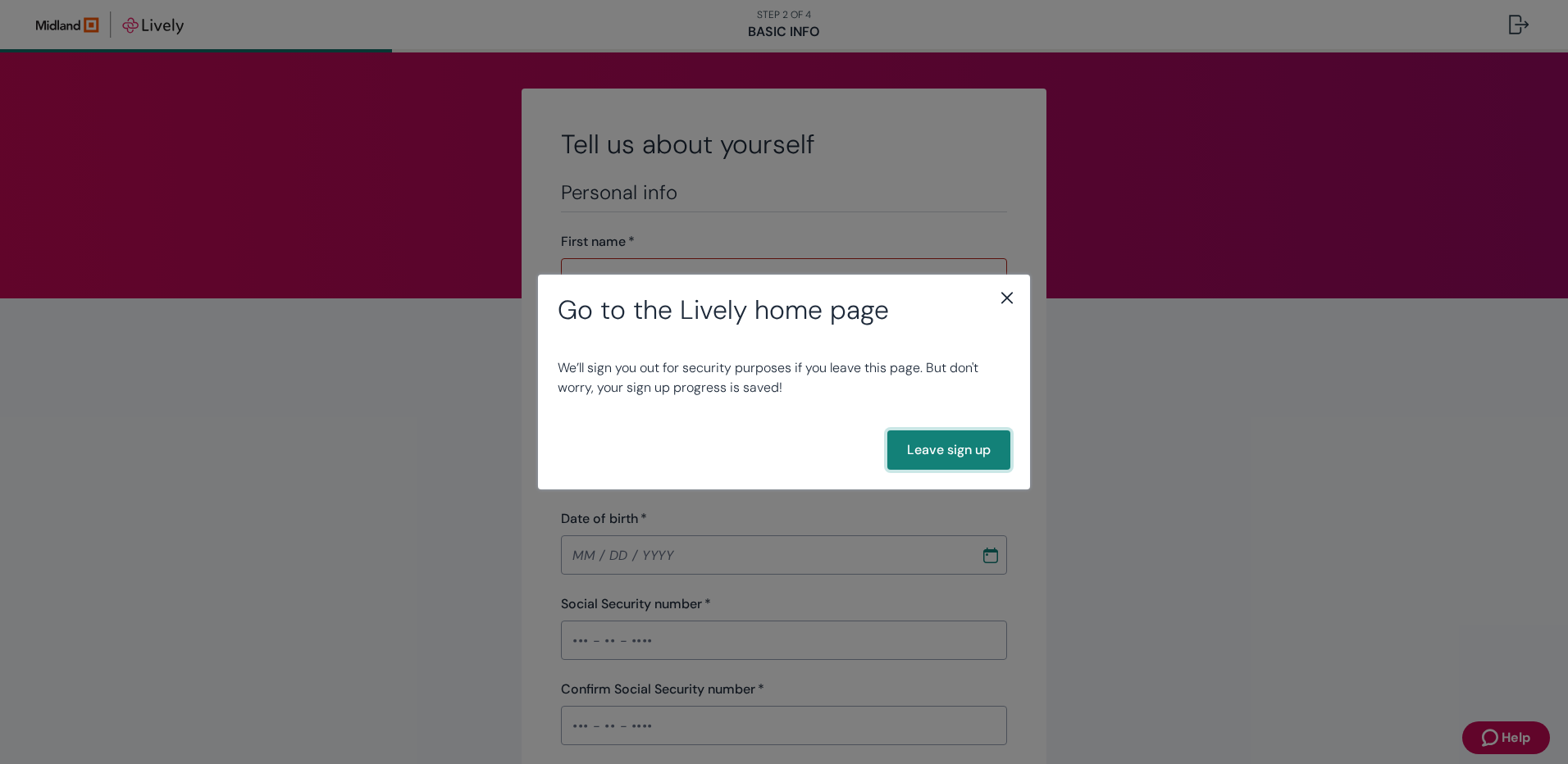
click at [979, 451] on button "Leave sign up" at bounding box center [949, 450] width 123 height 40
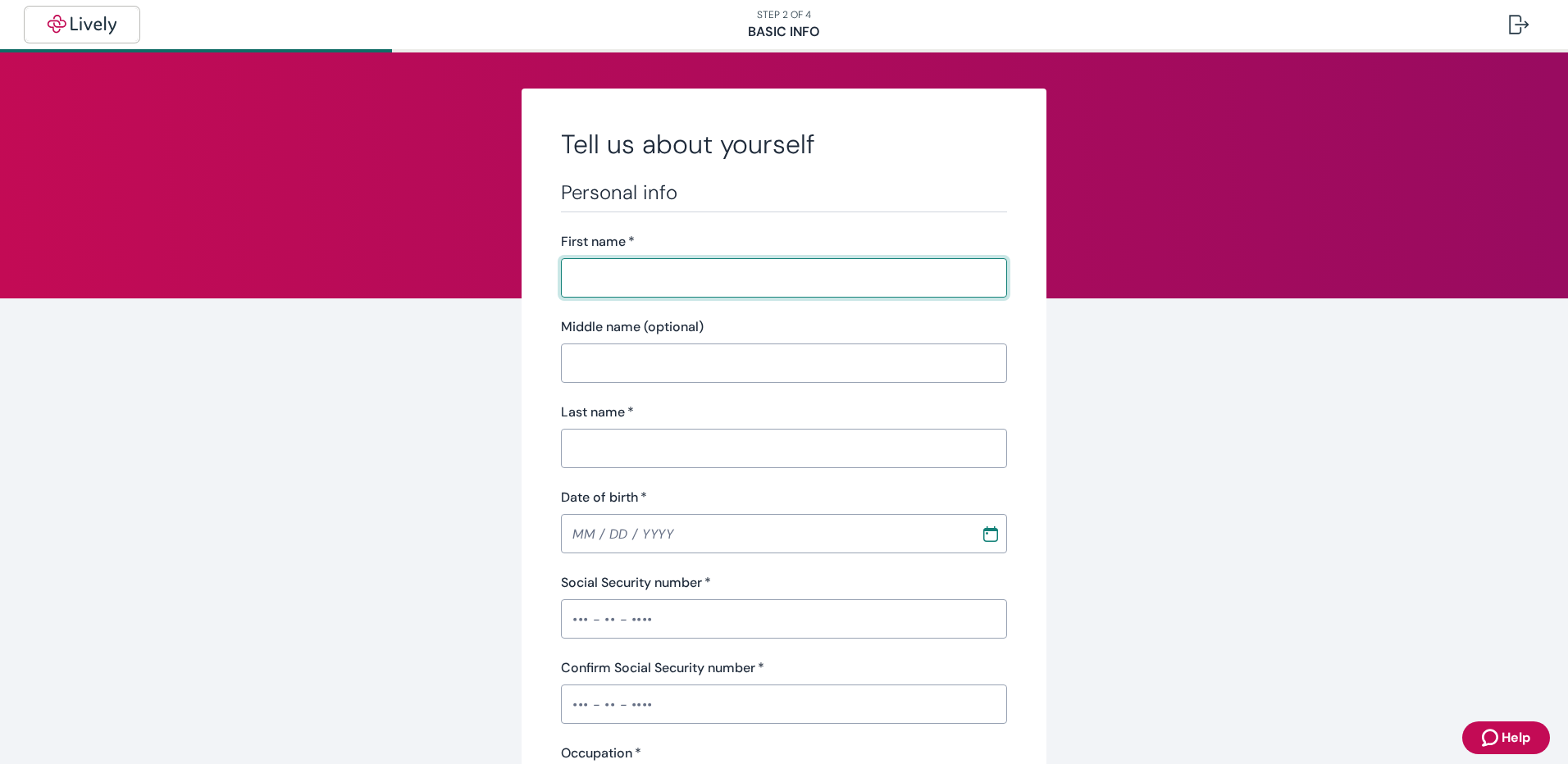
click at [91, 25] on img "button" at bounding box center [82, 25] width 92 height 19
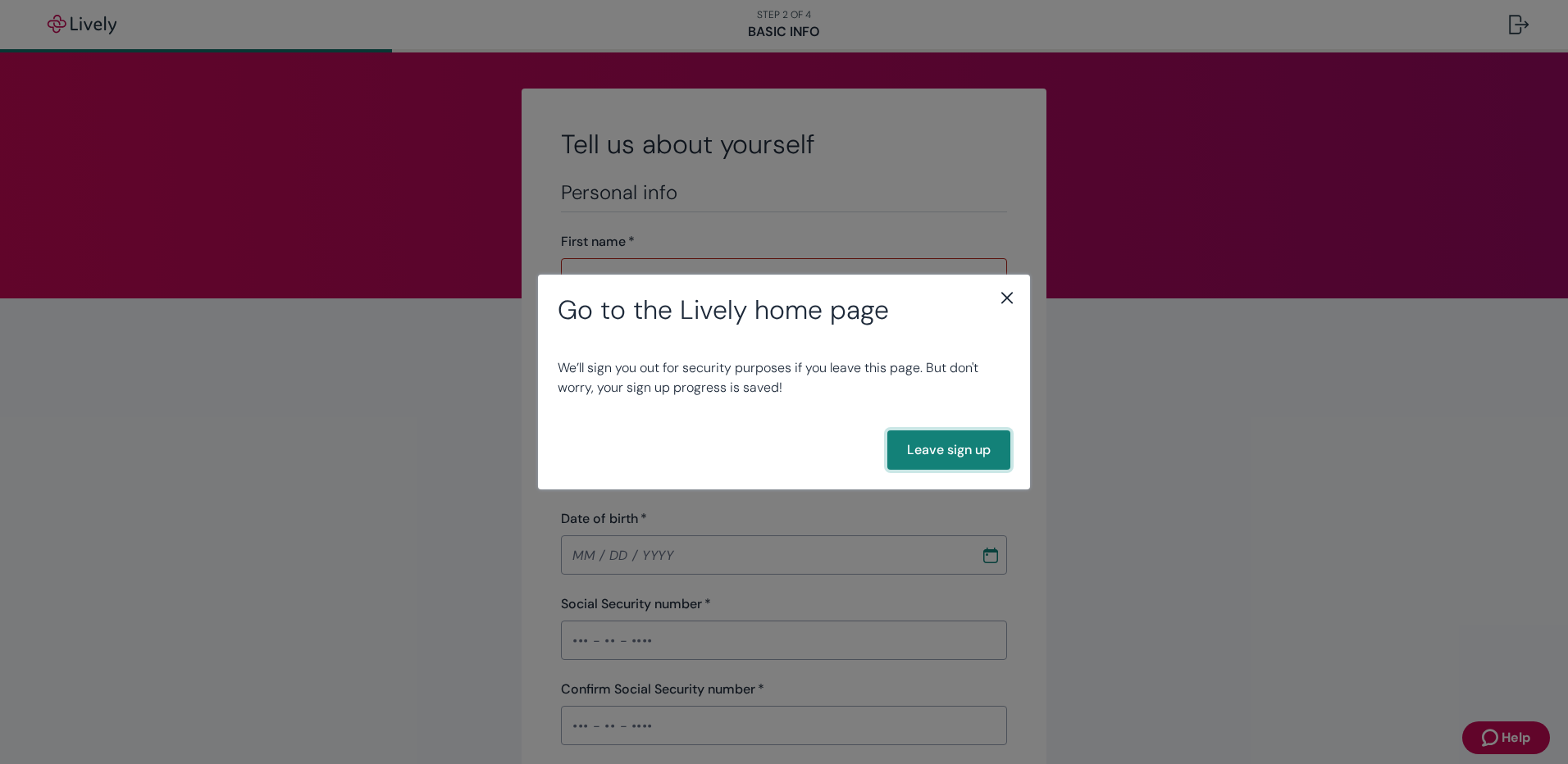
click at [943, 450] on button "Leave sign up" at bounding box center [949, 450] width 123 height 40
